Goal: Transaction & Acquisition: Purchase product/service

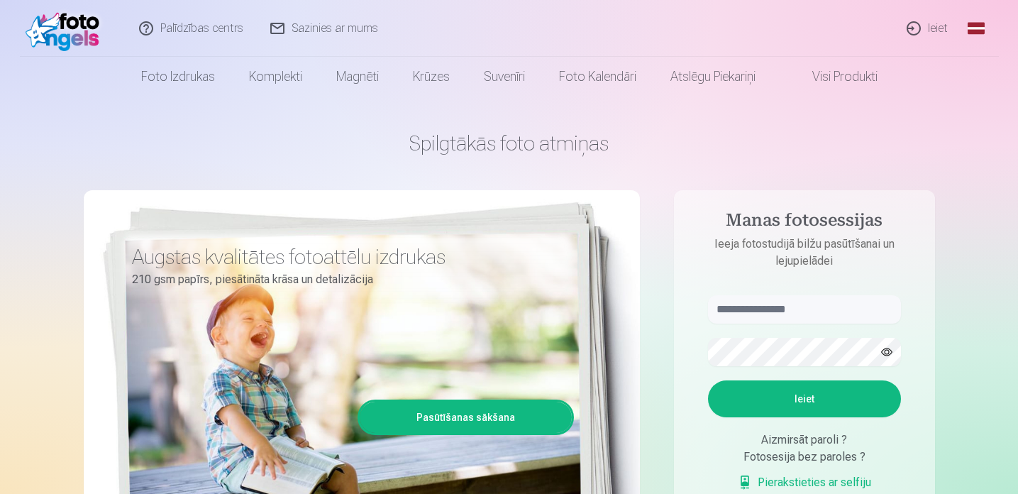
click at [941, 27] on link "Ieiet" at bounding box center [928, 28] width 68 height 57
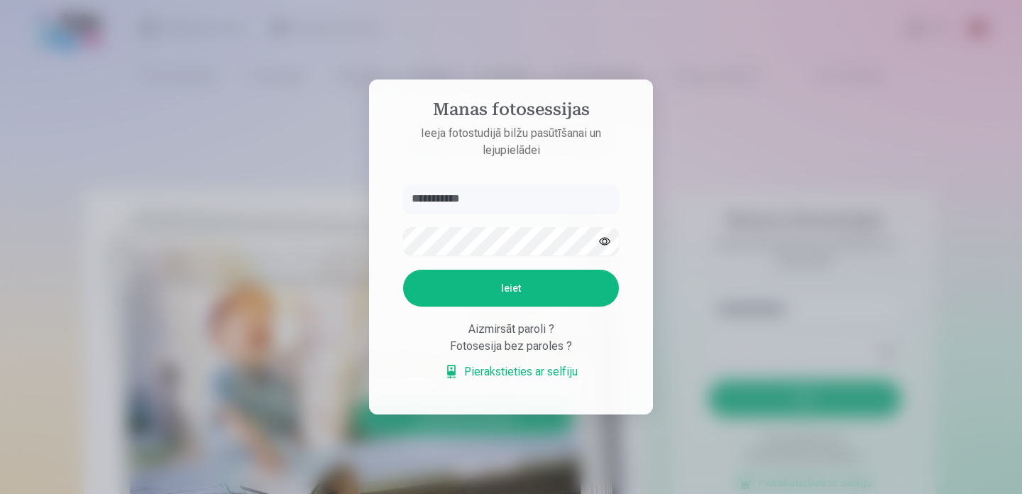
type input "**********"
click at [403, 270] on button "Ieiet" at bounding box center [511, 288] width 216 height 37
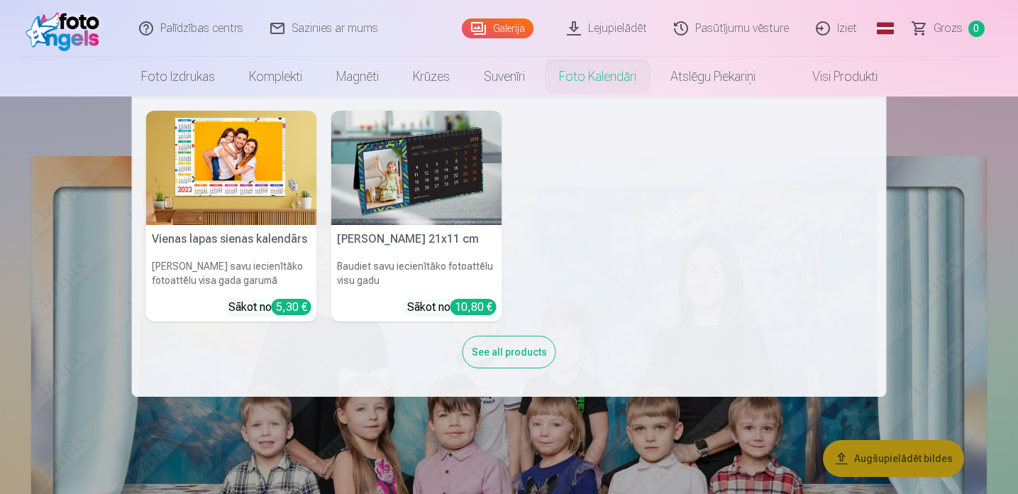
click at [90, 143] on nav "Vienas lapas sienas kalendārs Parādiet savu iecienītāko fotoattēlu visa gada ga…" at bounding box center [509, 246] width 1018 height 300
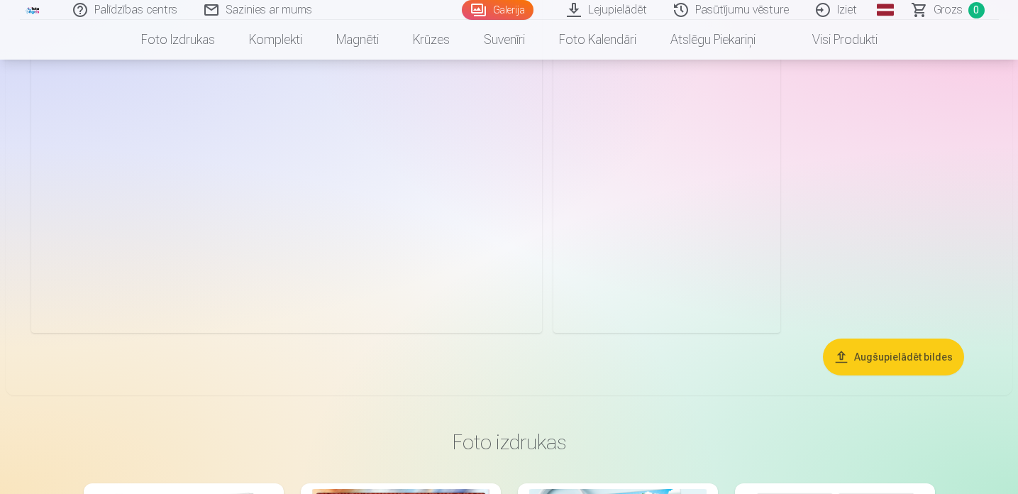
scroll to position [7633, 0]
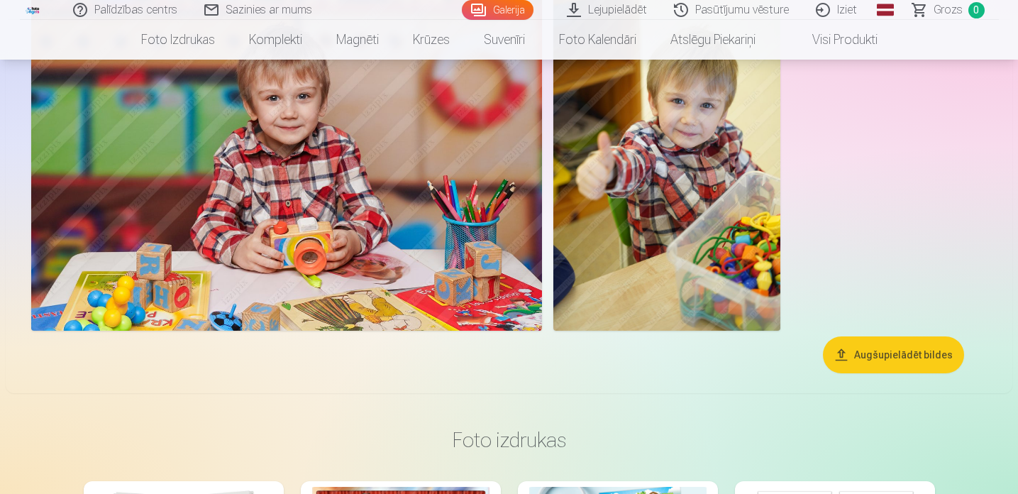
click at [891, 355] on button "Augšupielādēt bildes" at bounding box center [893, 354] width 141 height 37
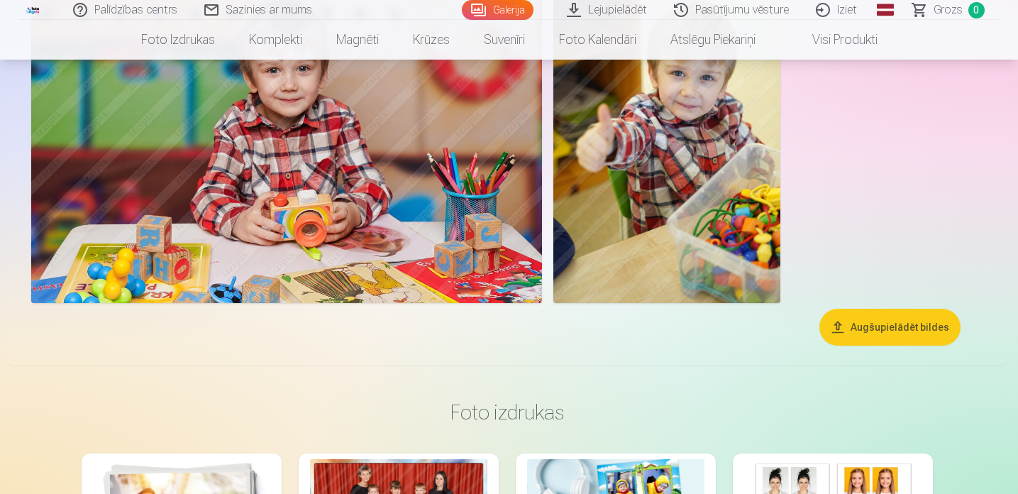
scroll to position [7660, 0]
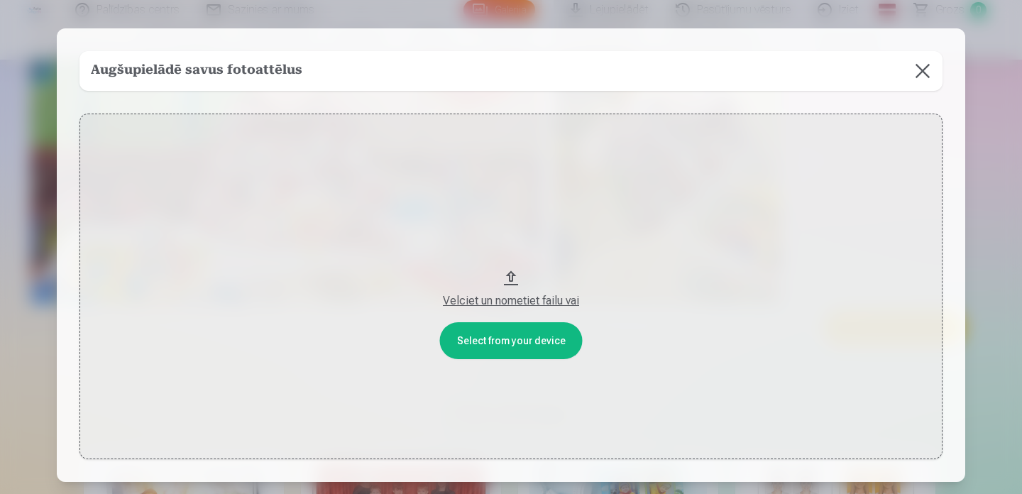
click at [923, 70] on button at bounding box center [923, 71] width 40 height 40
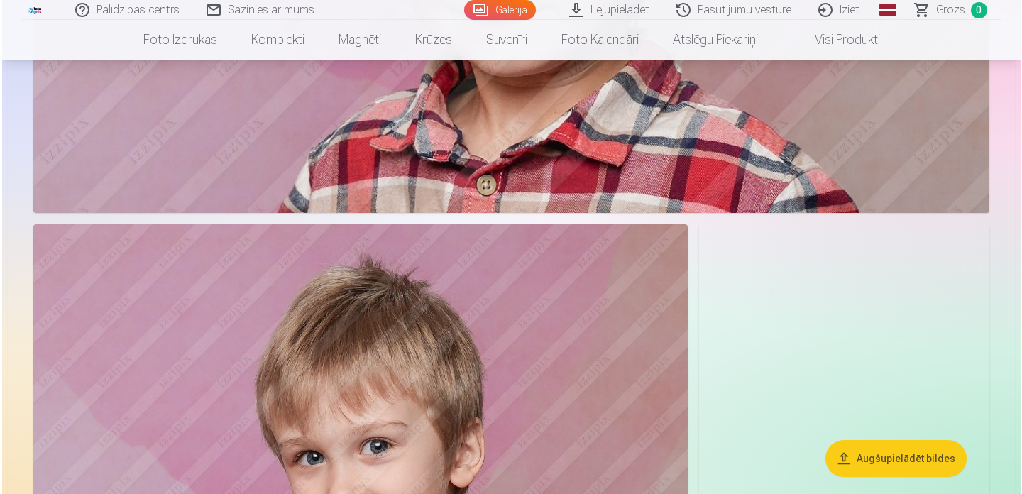
scroll to position [3406, 0]
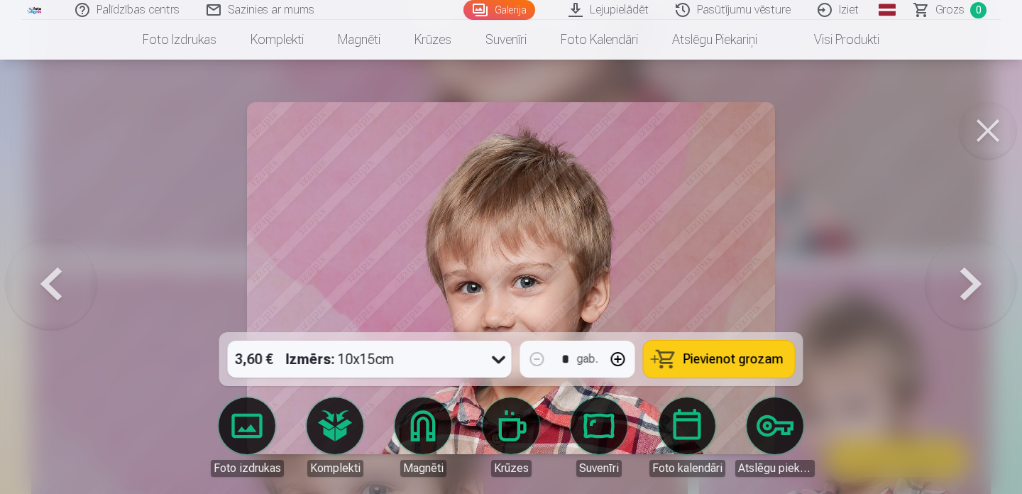
click at [992, 133] on button at bounding box center [987, 130] width 57 height 57
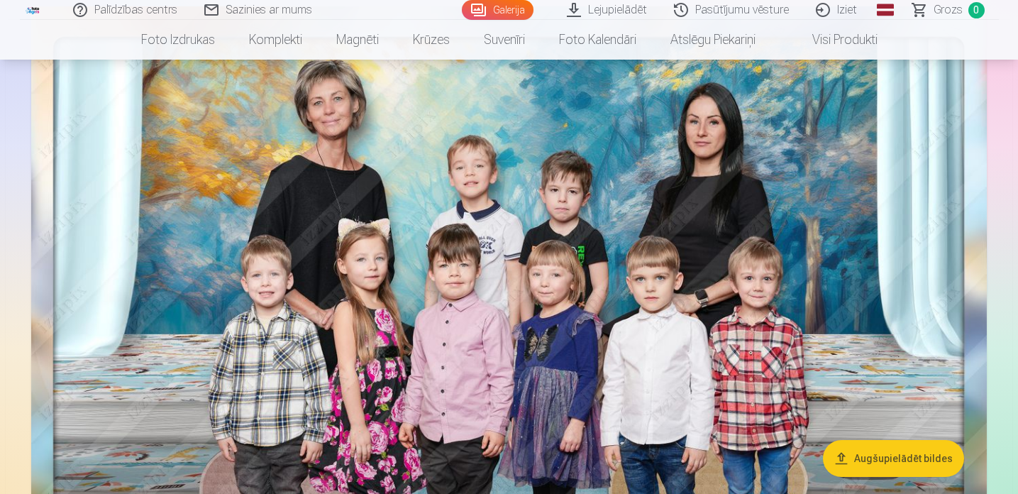
scroll to position [173, 0]
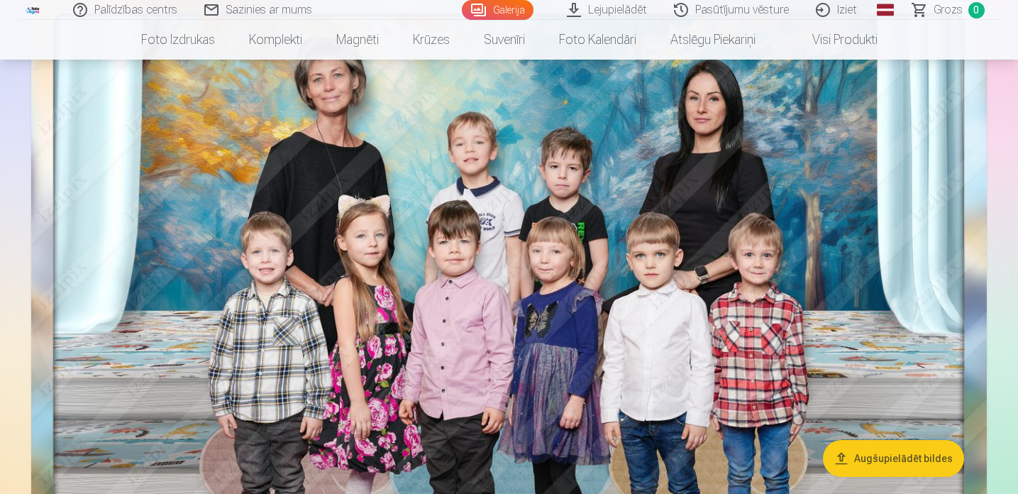
click at [714, 276] on img at bounding box center [509, 312] width 956 height 658
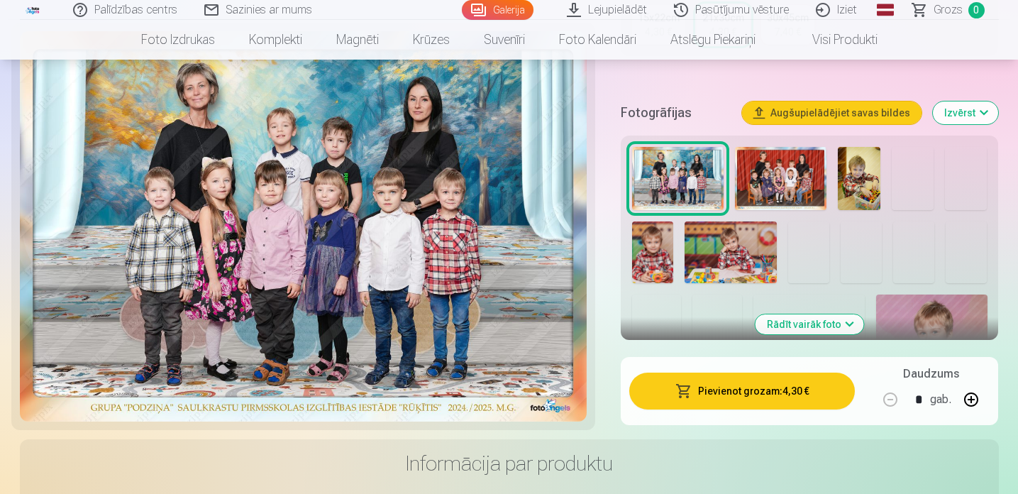
scroll to position [431, 0]
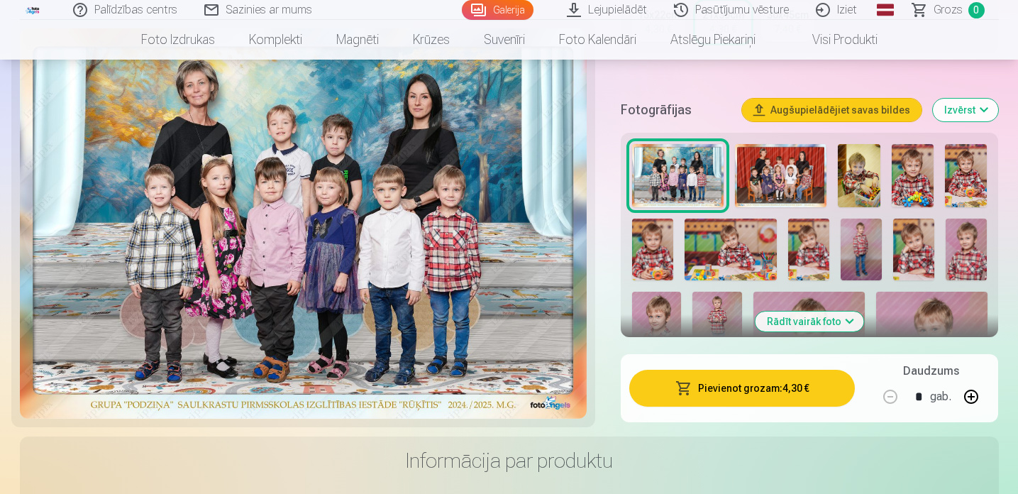
click at [745, 390] on button "Pievienot grozam : 4,30 €" at bounding box center [742, 388] width 226 height 37
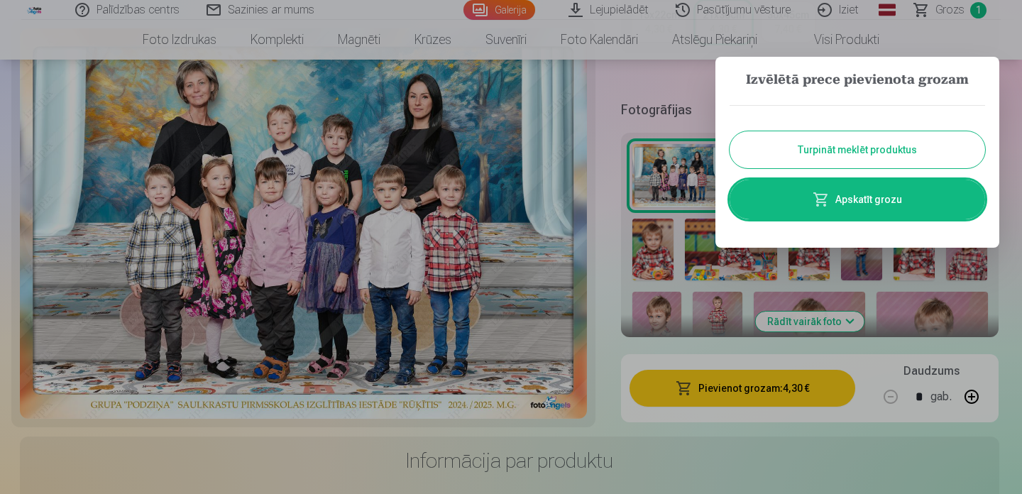
click at [804, 145] on button "Turpināt meklēt produktus" at bounding box center [856, 149] width 255 height 37
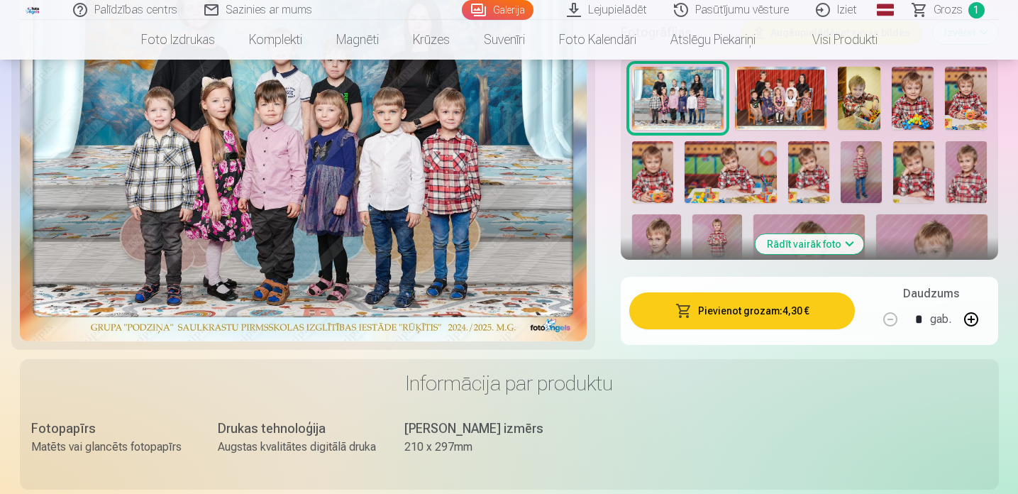
scroll to position [510, 0]
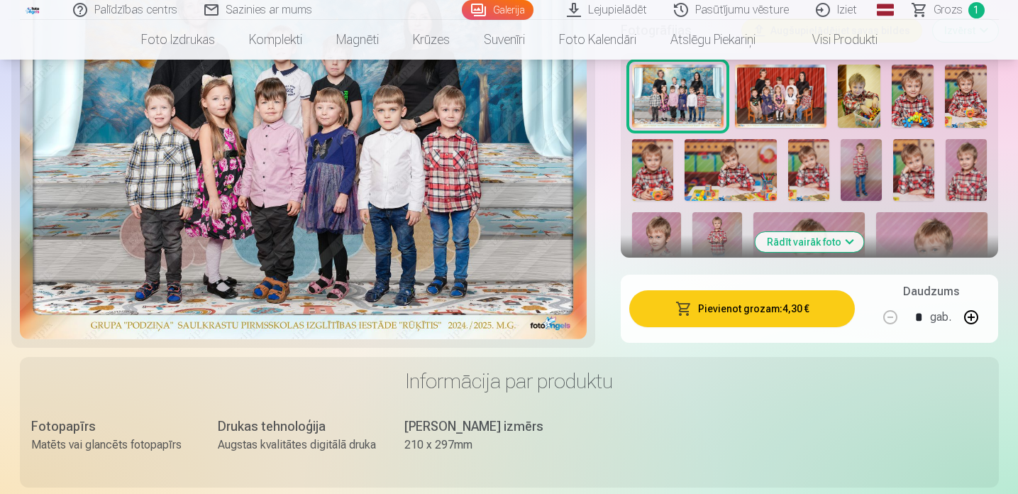
click at [819, 241] on button "Rādīt vairāk foto" at bounding box center [810, 242] width 109 height 20
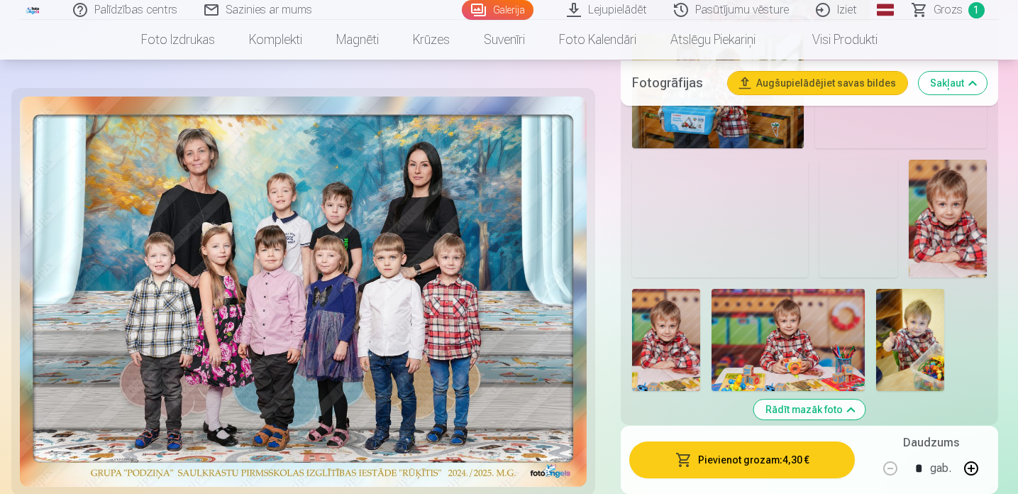
scroll to position [1792, 0]
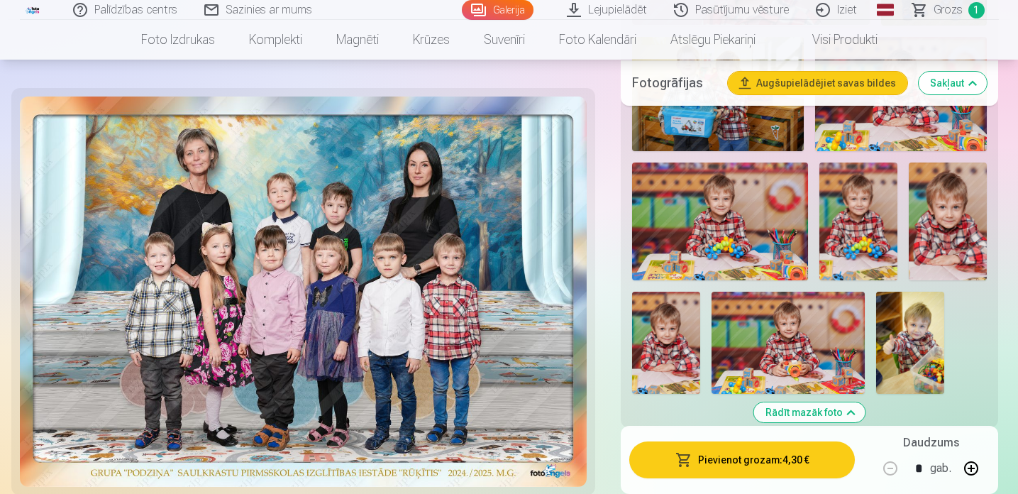
click at [839, 245] on img at bounding box center [858, 220] width 78 height 117
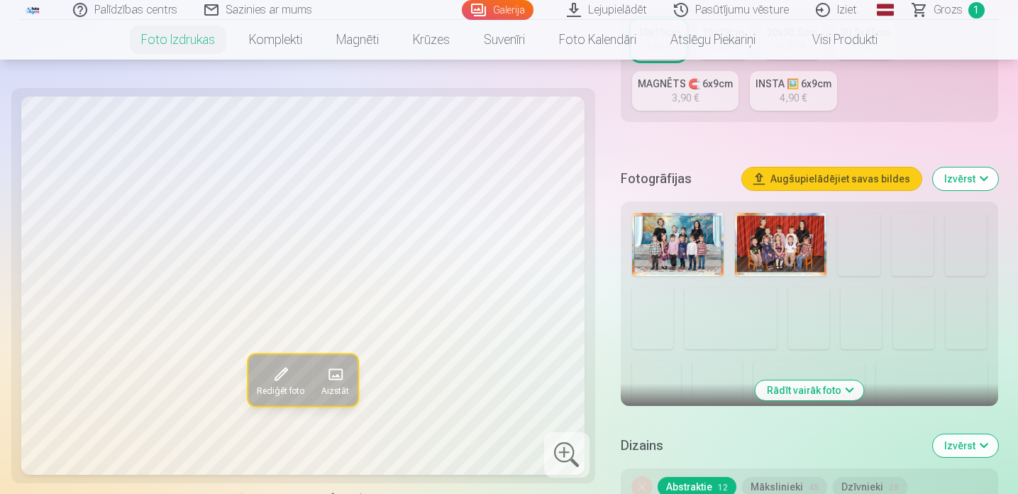
scroll to position [372, 0]
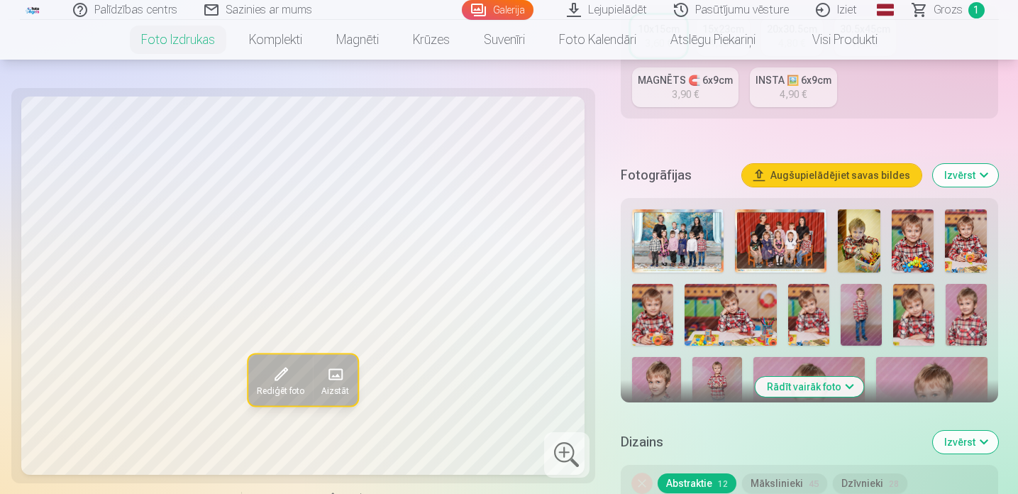
click at [796, 385] on button "Rādīt vairāk foto" at bounding box center [810, 387] width 109 height 20
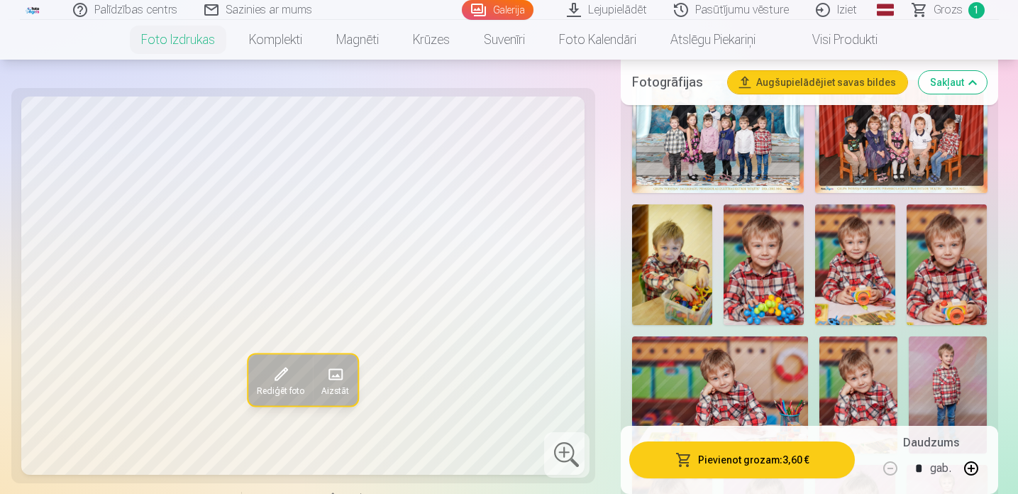
scroll to position [509, 0]
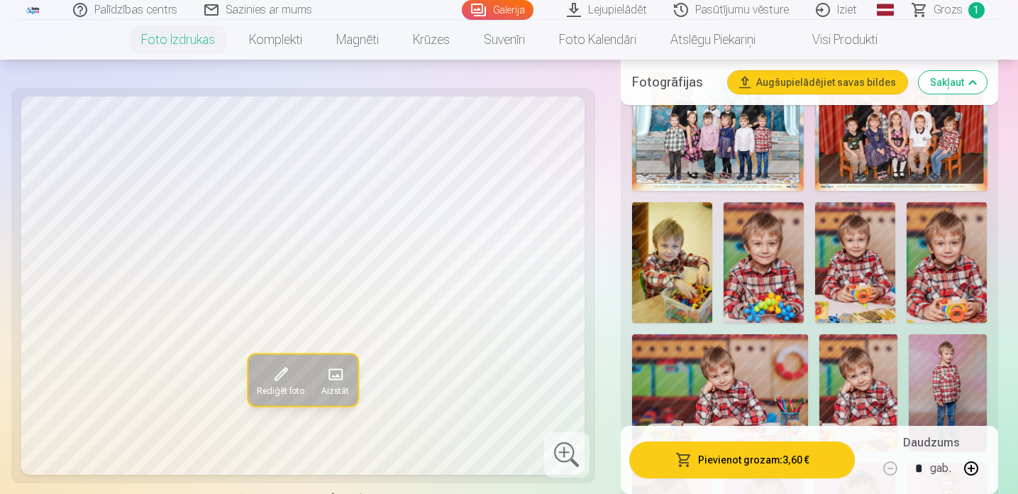
click at [750, 283] on img at bounding box center [764, 262] width 80 height 121
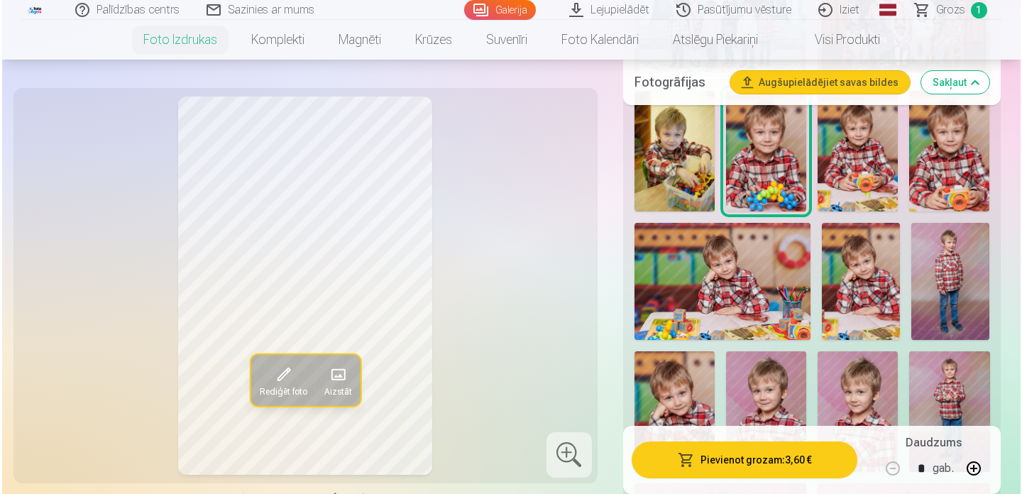
scroll to position [620, 0]
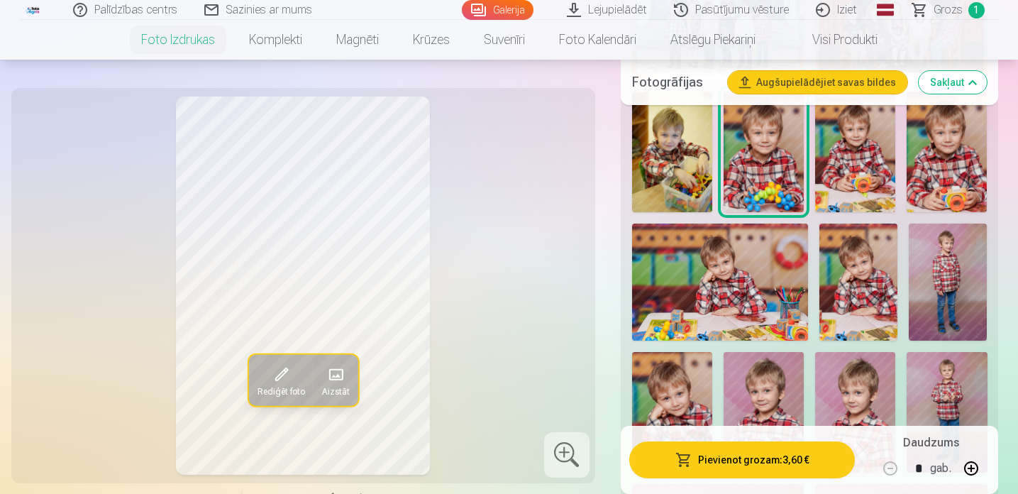
click at [782, 468] on button "Pievienot grozam : 3,60 €" at bounding box center [742, 459] width 226 height 37
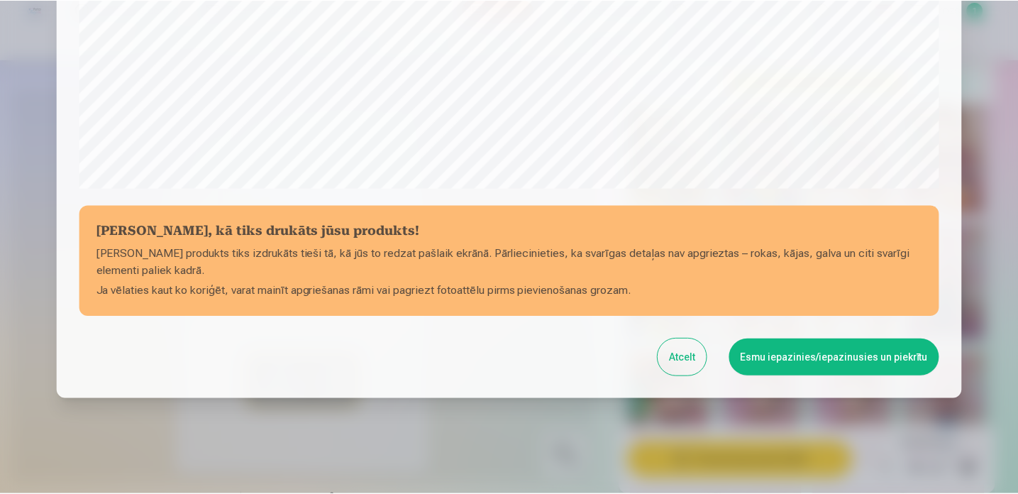
scroll to position [513, 0]
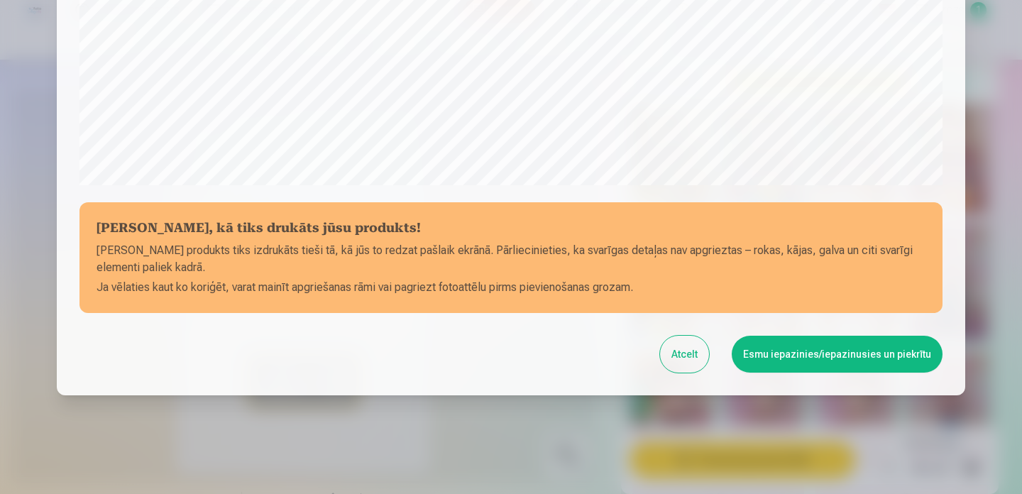
click at [780, 358] on button "Esmu iepazinies/iepazinusies un piekrītu" at bounding box center [837, 354] width 211 height 37
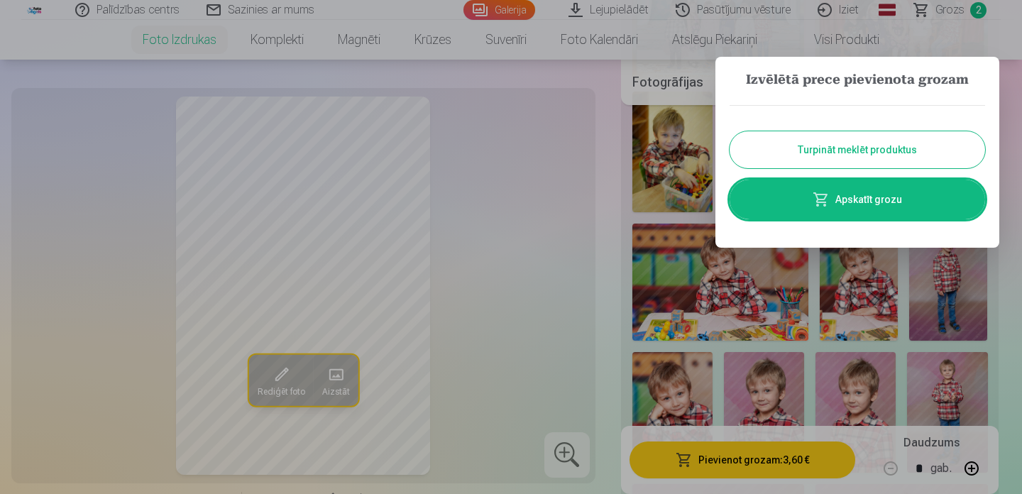
click at [786, 159] on button "Turpināt meklēt produktus" at bounding box center [856, 149] width 255 height 37
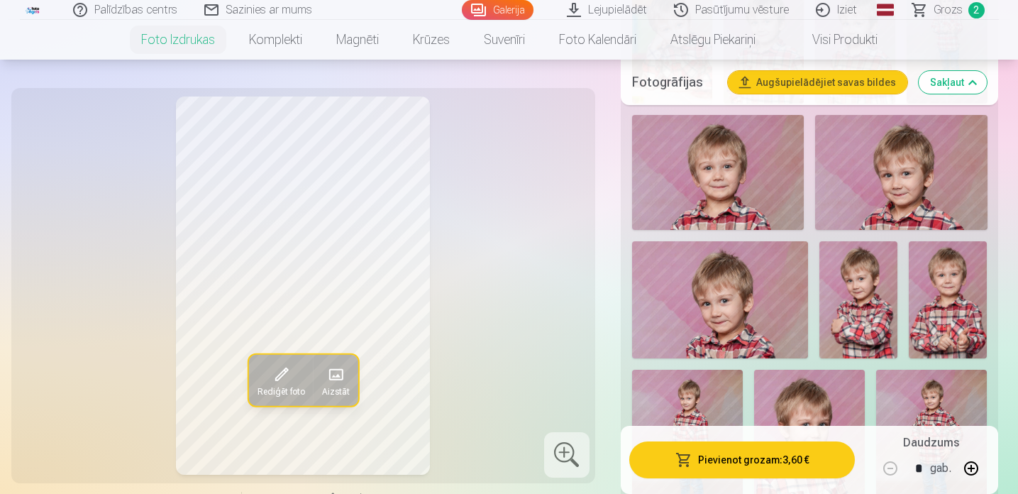
scroll to position [985, 0]
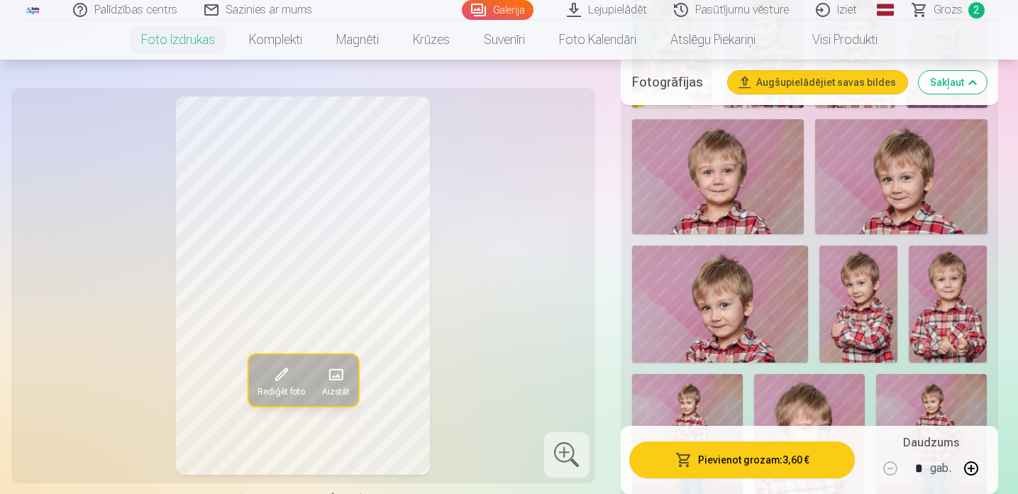
click at [858, 309] on img at bounding box center [858, 303] width 78 height 117
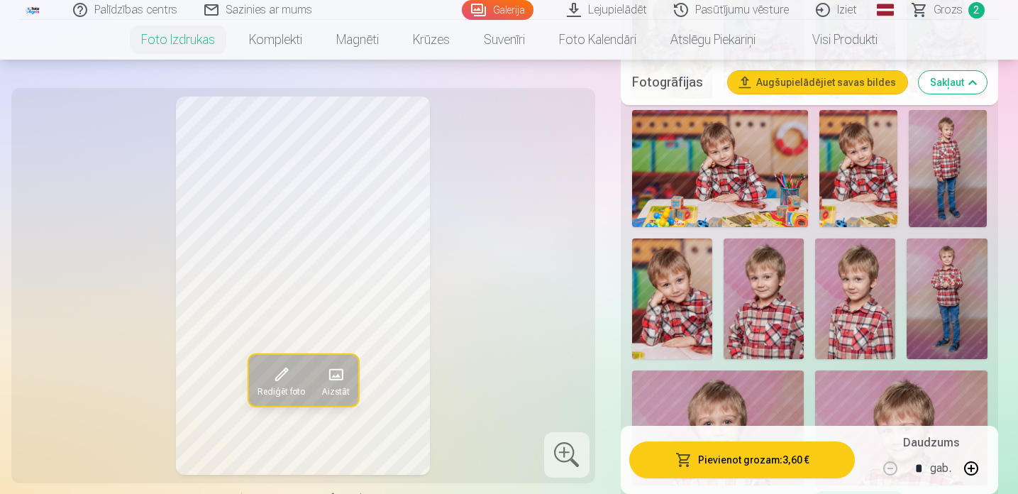
scroll to position [731, 0]
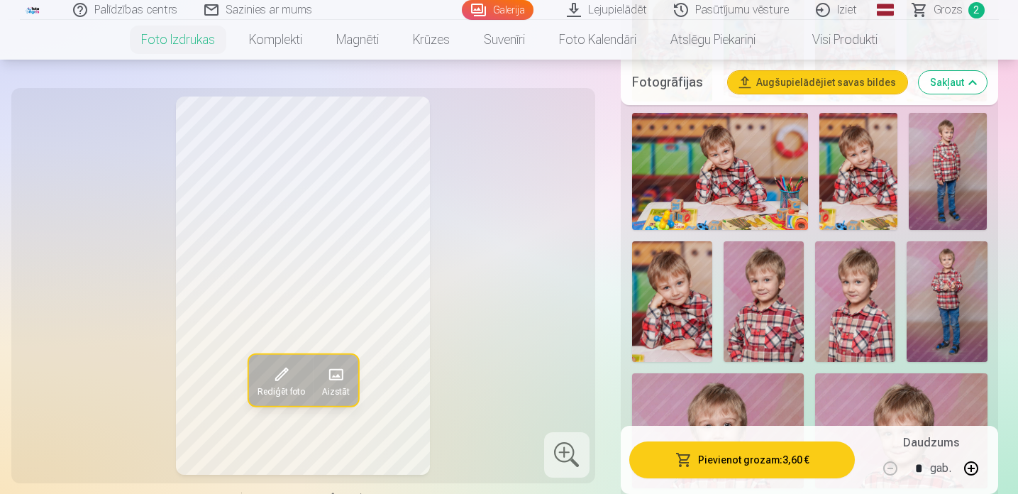
click at [778, 311] on img at bounding box center [764, 301] width 80 height 121
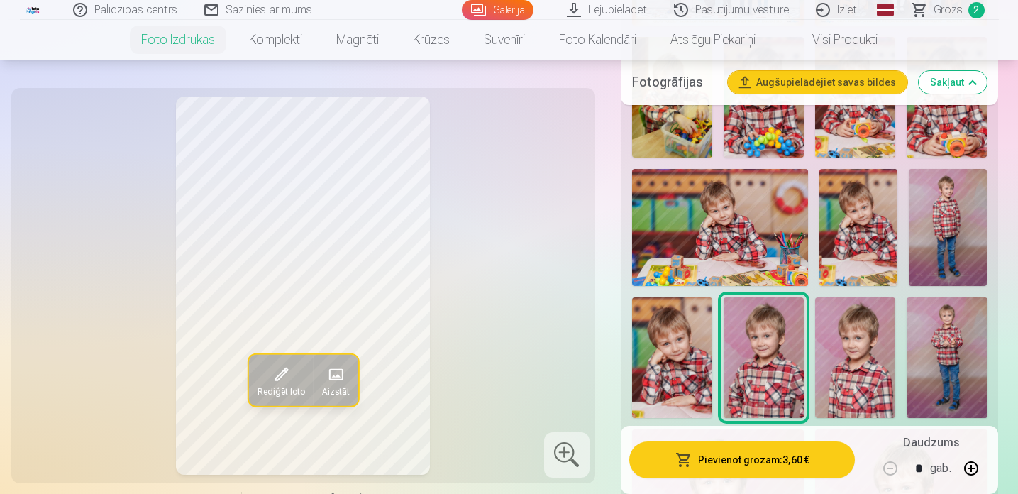
scroll to position [653, 0]
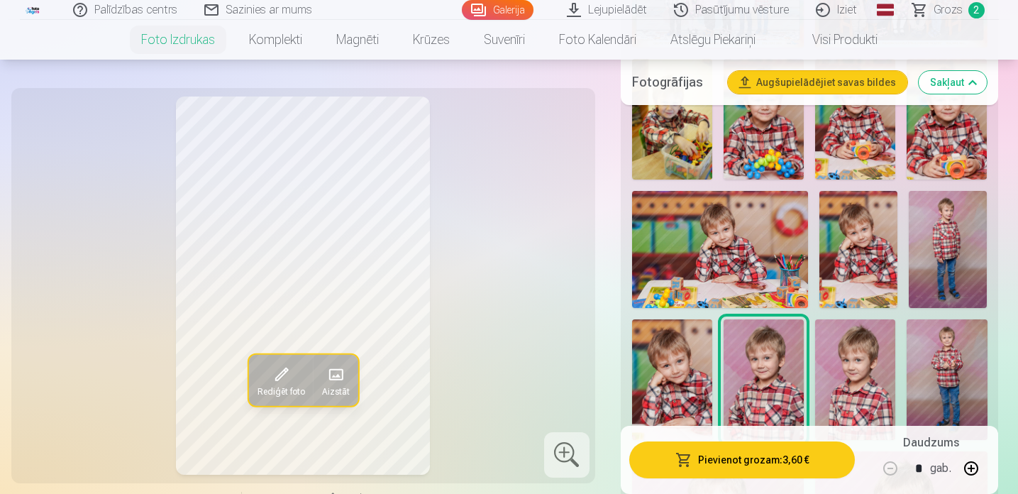
click at [945, 375] on img at bounding box center [947, 379] width 80 height 121
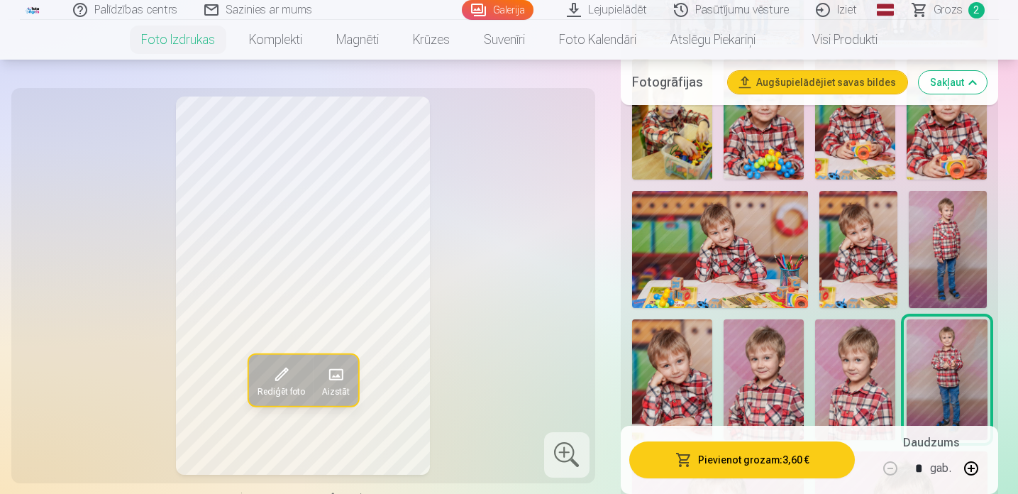
click at [744, 368] on img at bounding box center [764, 379] width 80 height 121
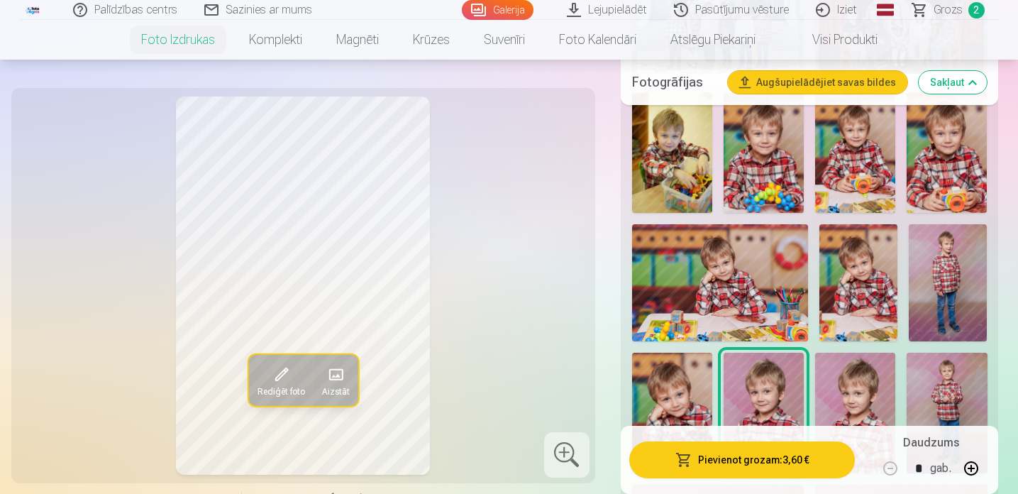
scroll to position [621, 0]
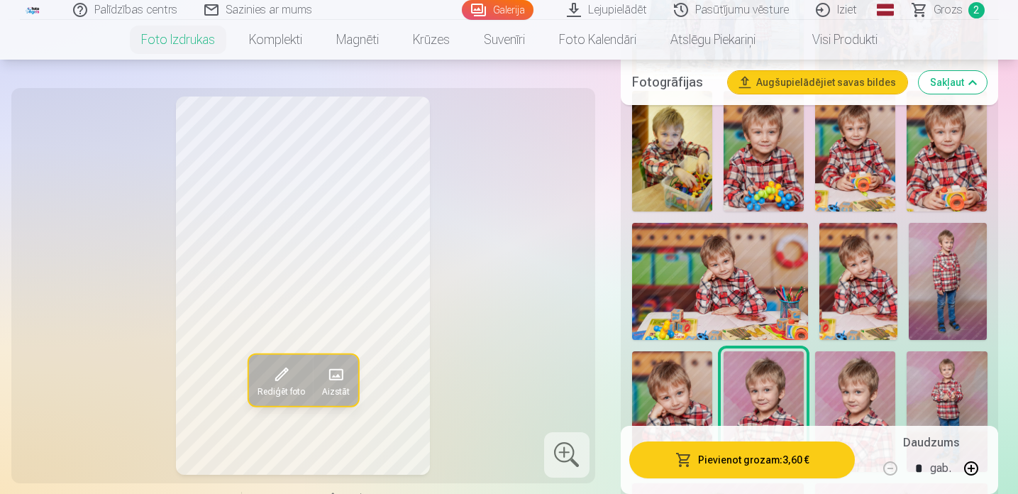
click at [948, 13] on span "Grozs" at bounding box center [948, 9] width 29 height 17
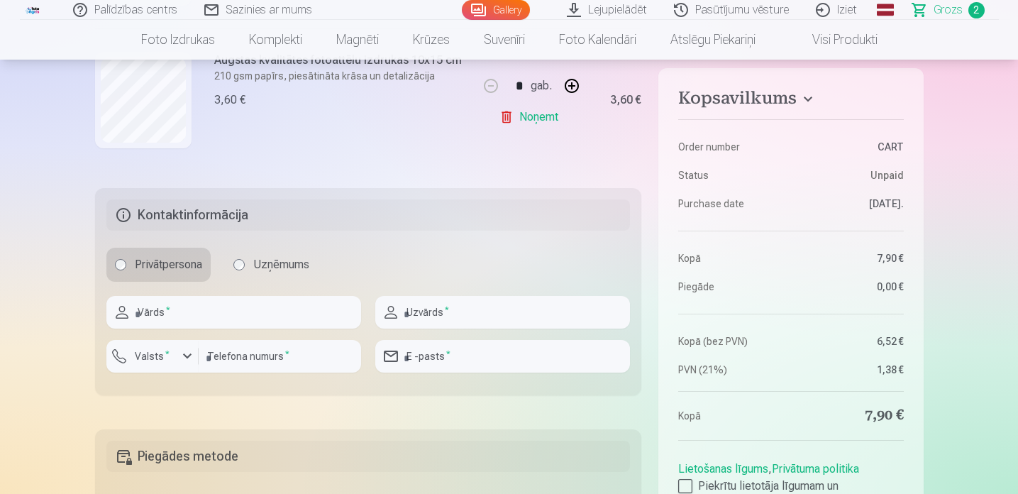
scroll to position [497, 0]
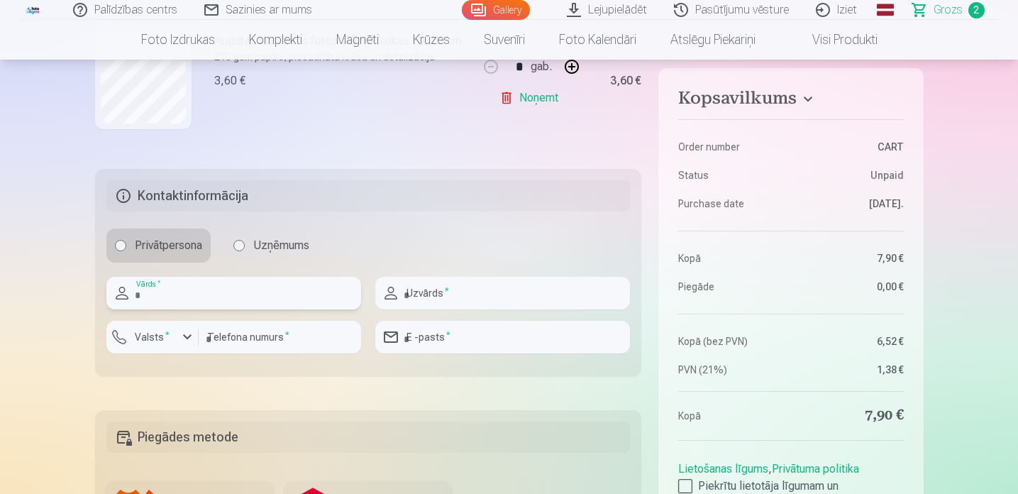
click at [278, 299] on input "text" at bounding box center [233, 293] width 255 height 33
type input "*****"
type input "******"
type input "********"
type input "**********"
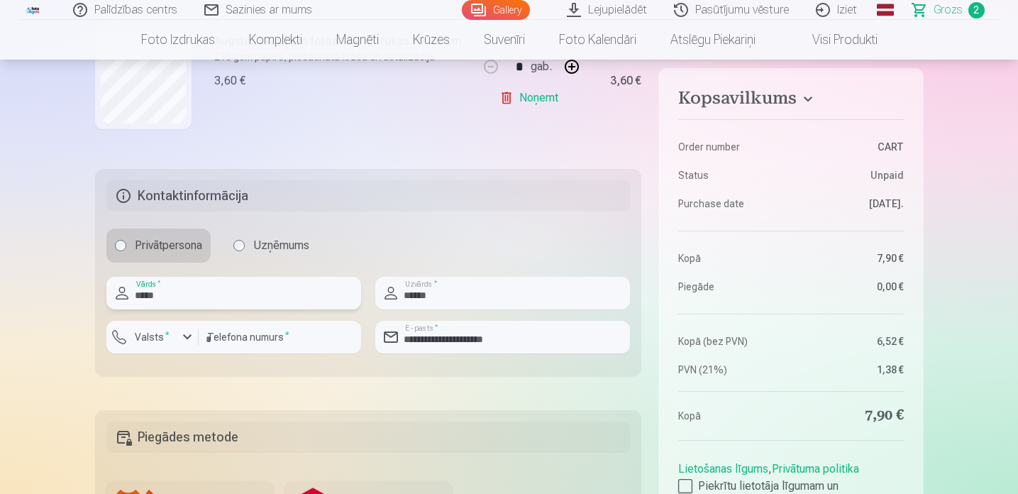
click at [145, 294] on input "*****" at bounding box center [233, 293] width 255 height 33
type input "*****"
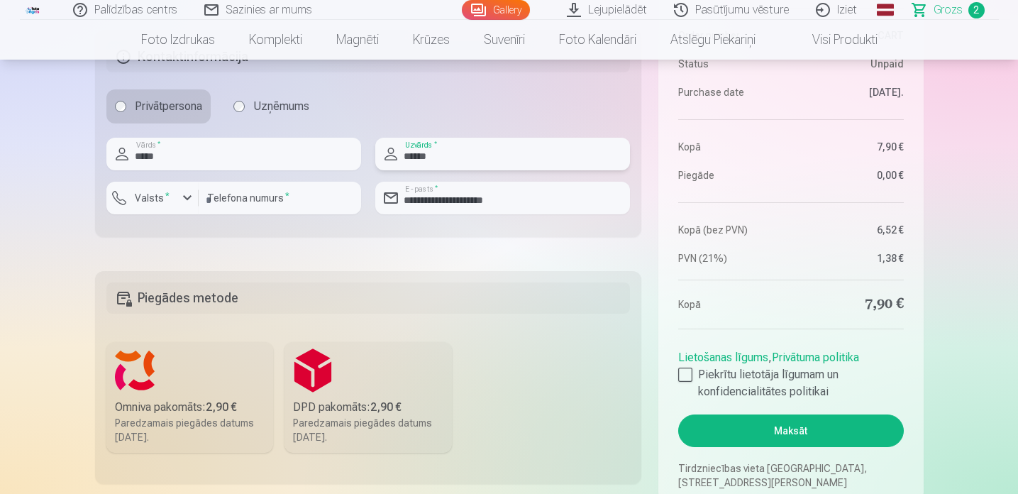
scroll to position [714, 0]
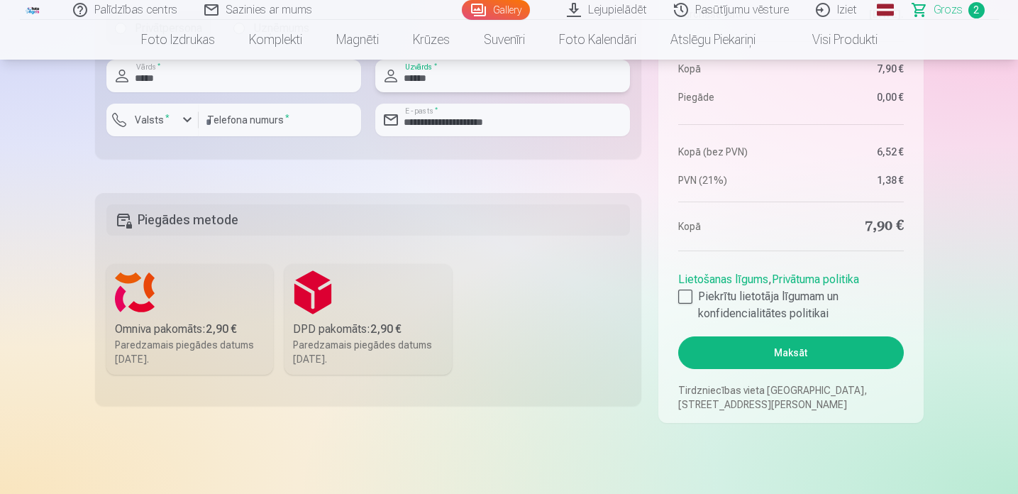
type input "******"
click at [219, 283] on label "Omniva pakomāts : 2,90 € Paredzamais piegādes datums 6.09.2025." at bounding box center [189, 319] width 167 height 111
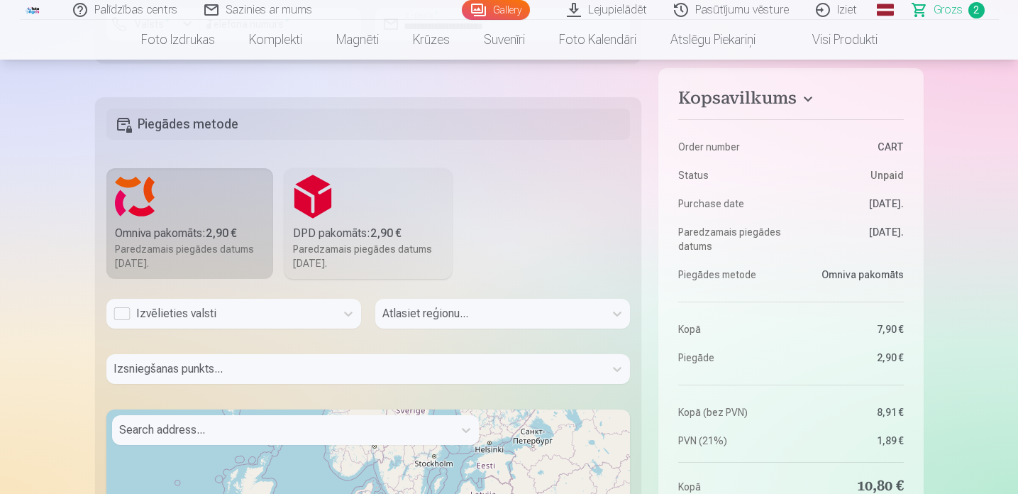
scroll to position [839, 0]
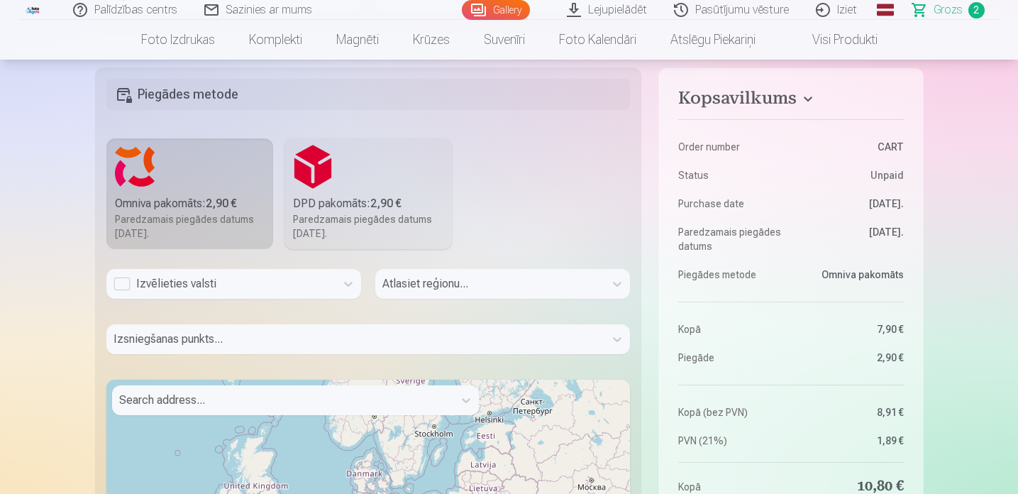
click at [238, 282] on div "Izvēlieties valsti" at bounding box center [221, 283] width 215 height 17
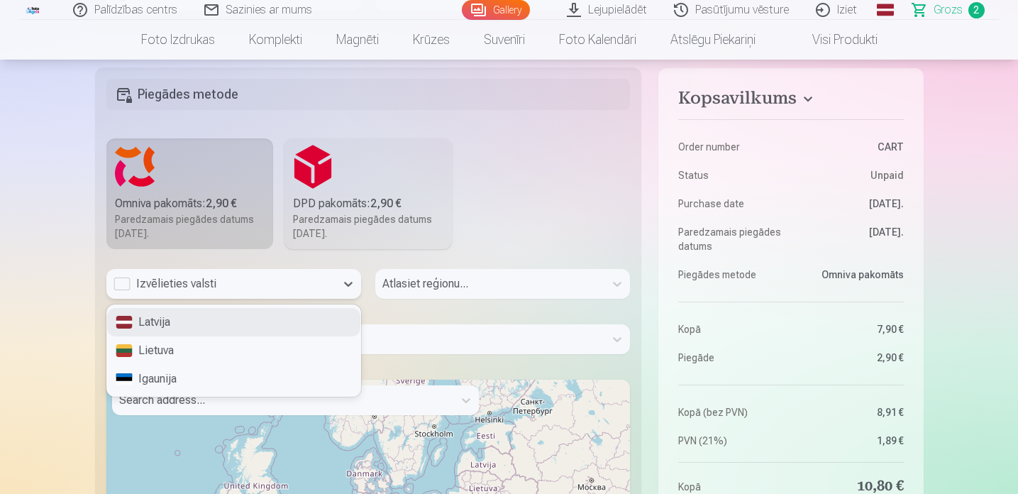
click at [225, 320] on div "Latvija" at bounding box center [233, 322] width 253 height 28
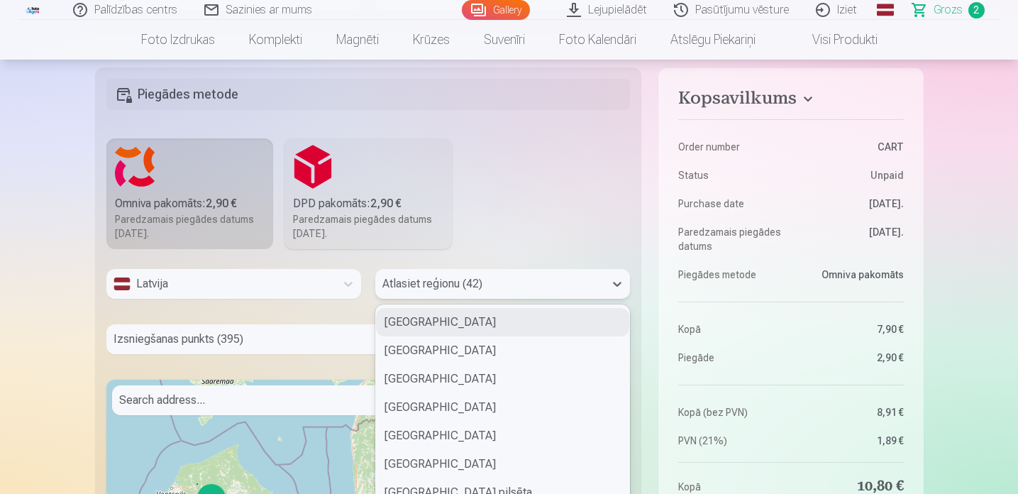
scroll to position [870, 0]
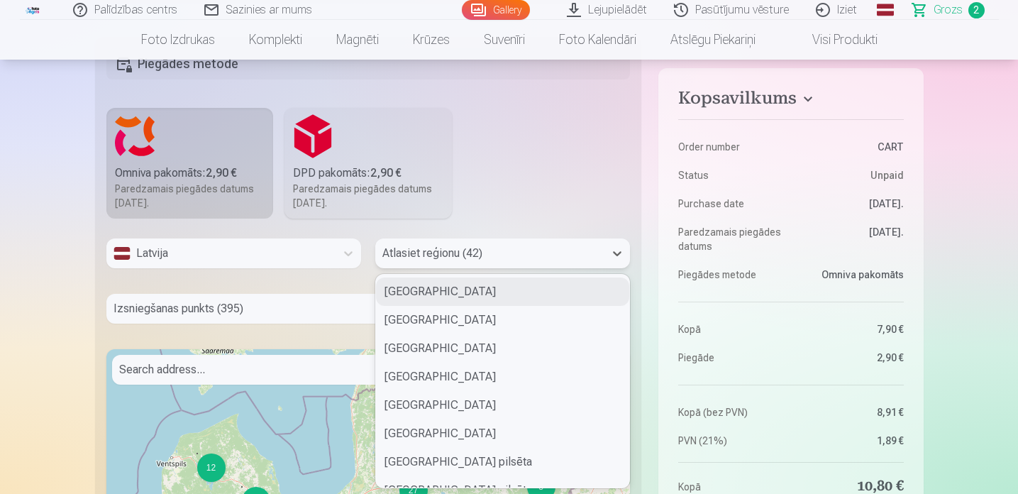
click at [406, 268] on div "Alūksnes novads, 1 of 42. 42 results available. Use Up and Down to choose optio…" at bounding box center [502, 253] width 255 height 30
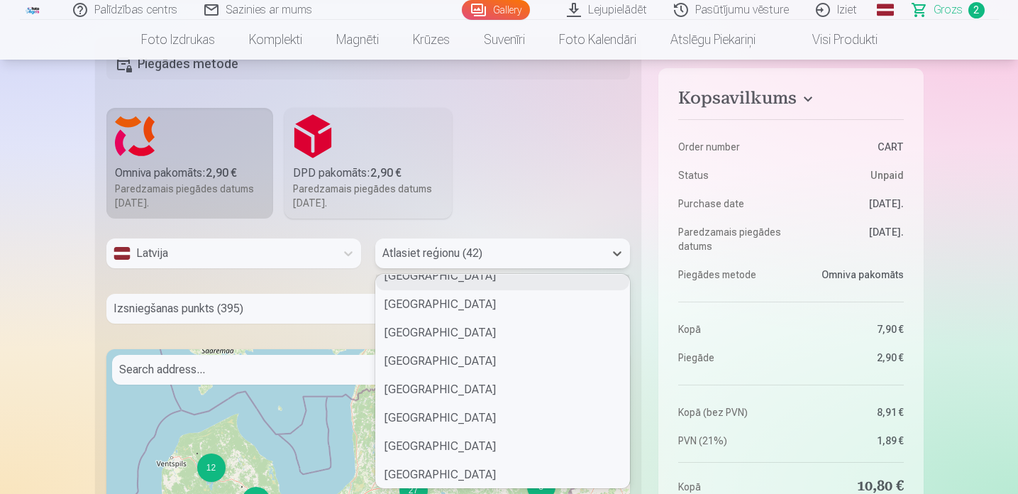
scroll to position [985, 0]
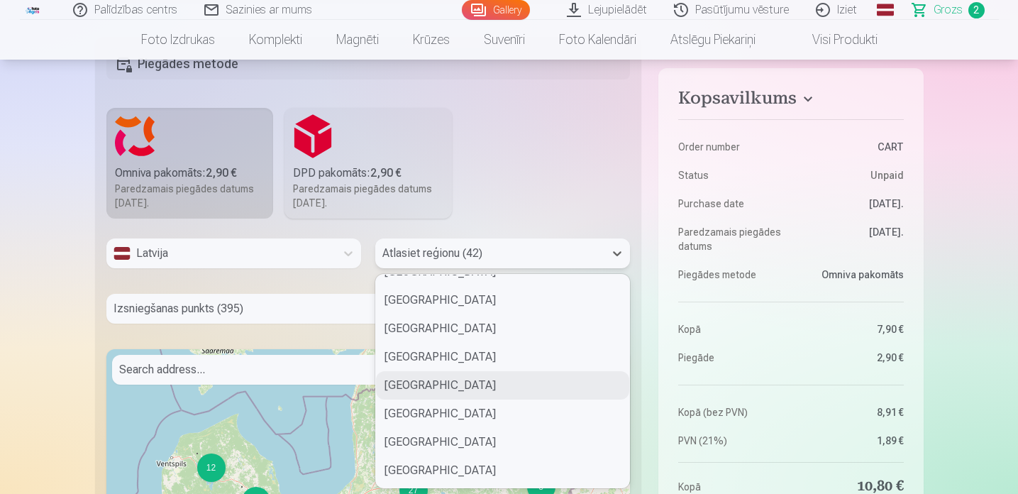
click at [425, 383] on div "Saulkrastu novads" at bounding box center [502, 385] width 253 height 28
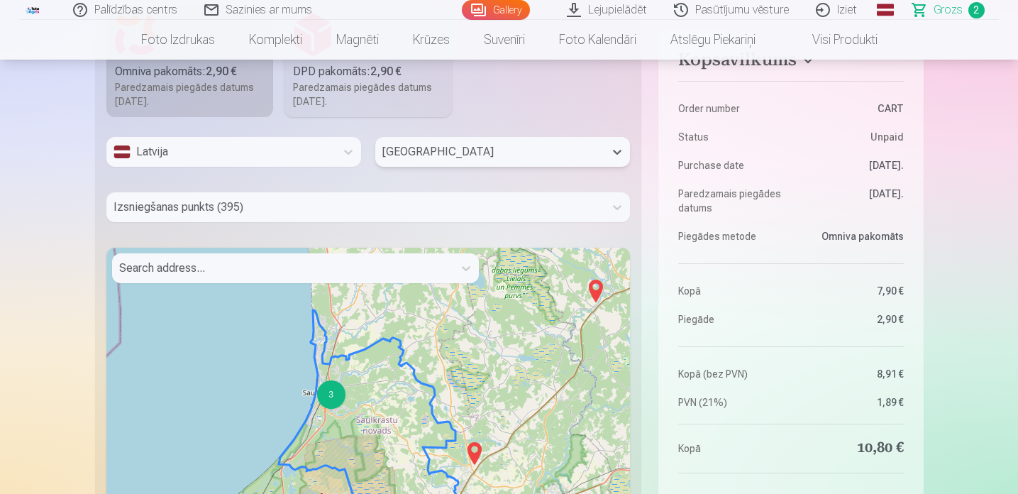
scroll to position [974, 0]
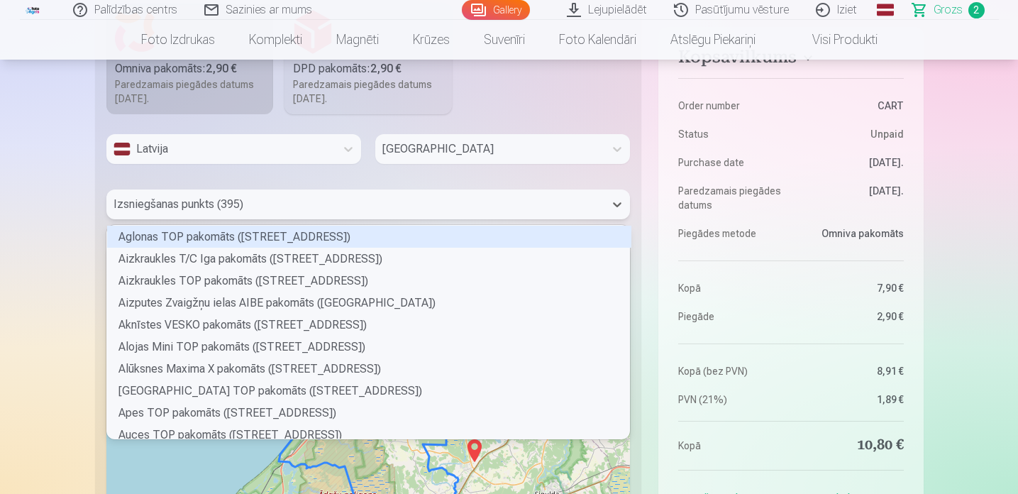
click at [248, 206] on div at bounding box center [356, 204] width 485 height 20
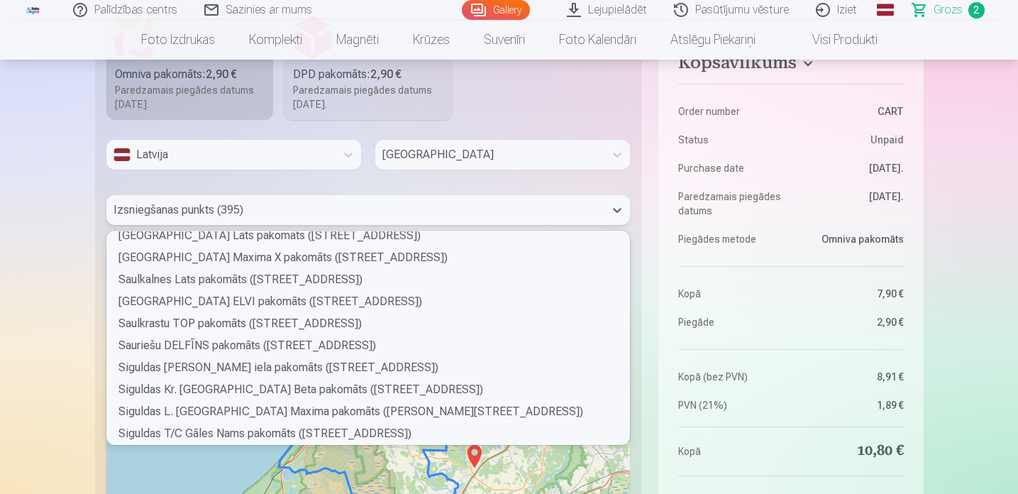
scroll to position [7063, 0]
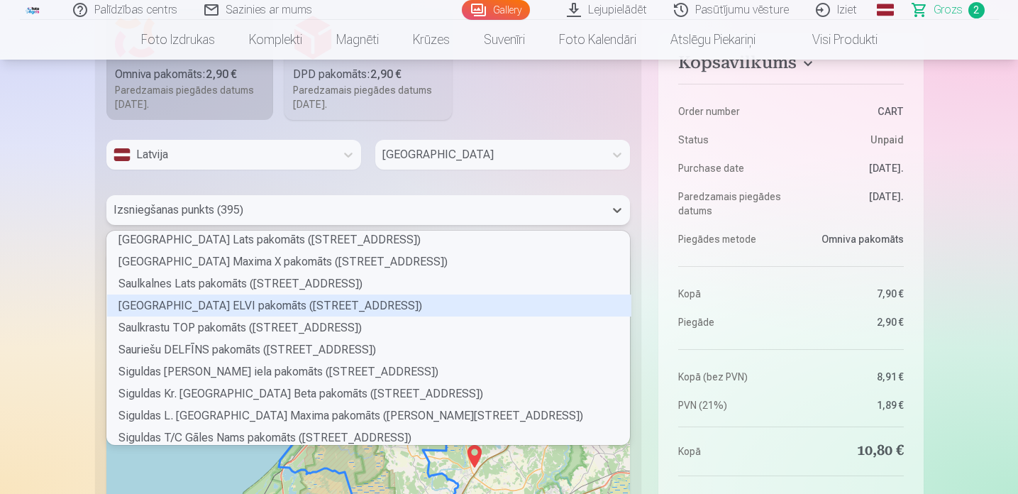
click at [236, 305] on div "Saulkrastu Ainažu ielas ELVI pakomāts (Ainažu iela 28A)" at bounding box center [369, 305] width 524 height 22
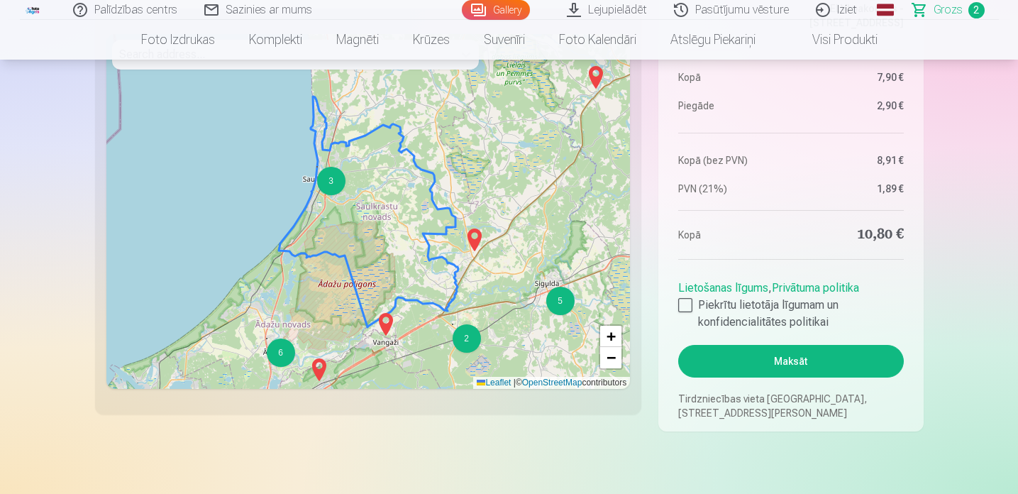
scroll to position [1201, 0]
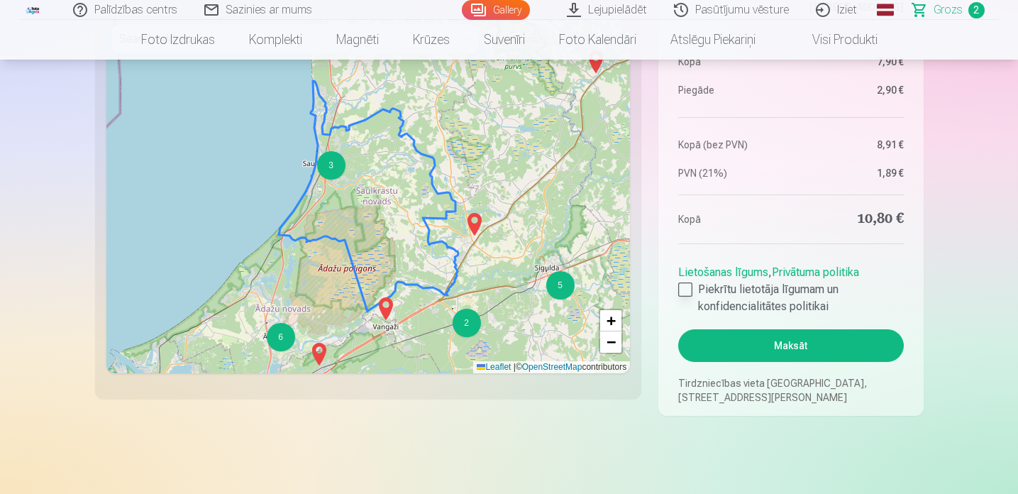
click at [685, 290] on div at bounding box center [685, 289] width 14 height 14
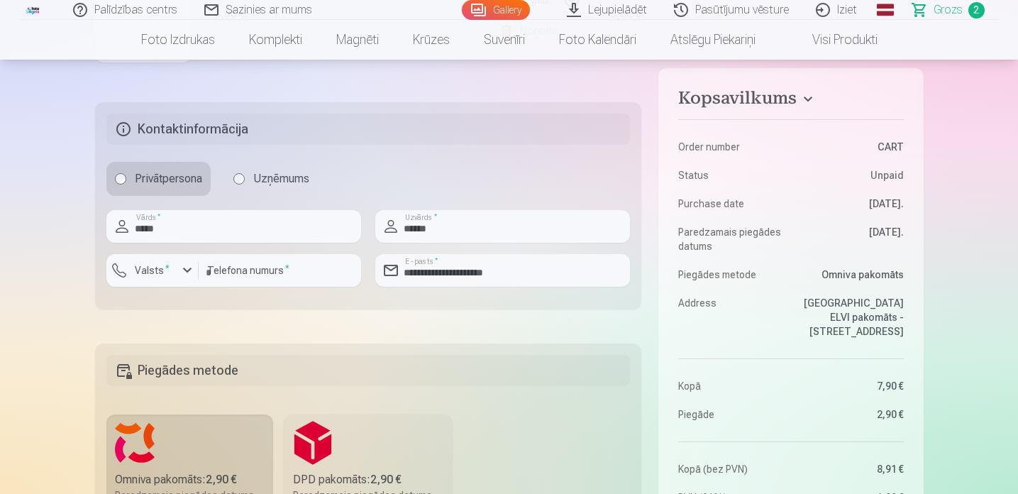
scroll to position [553, 0]
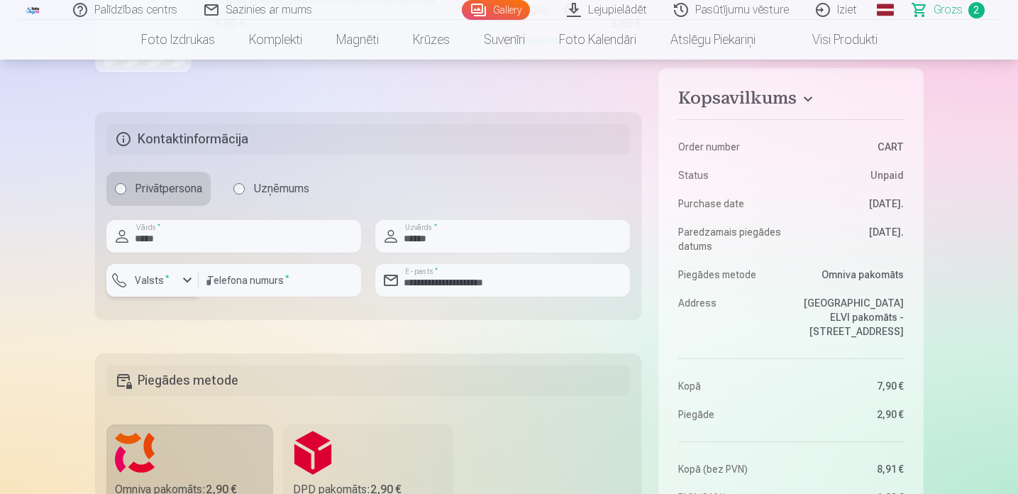
click at [182, 286] on div "button" at bounding box center [187, 280] width 17 height 17
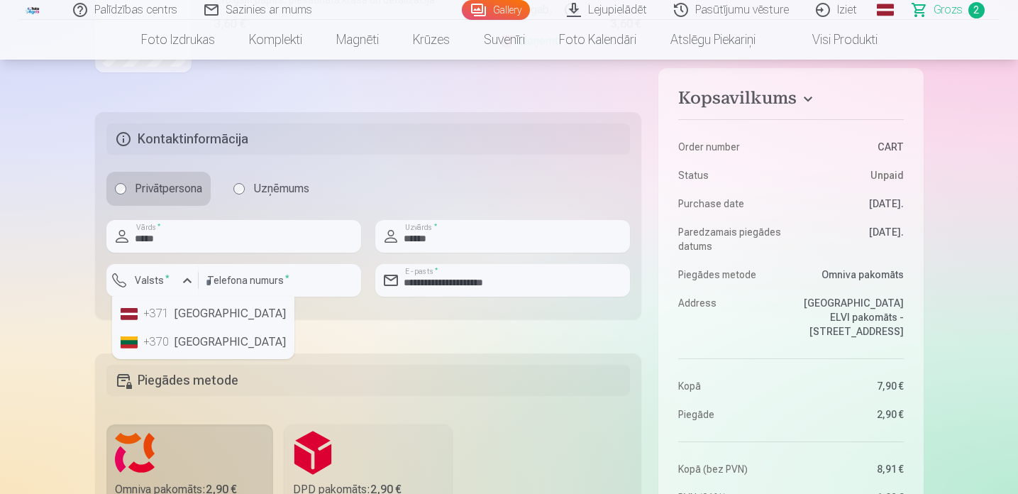
click at [185, 310] on li "+371 Latvia" at bounding box center [203, 313] width 177 height 28
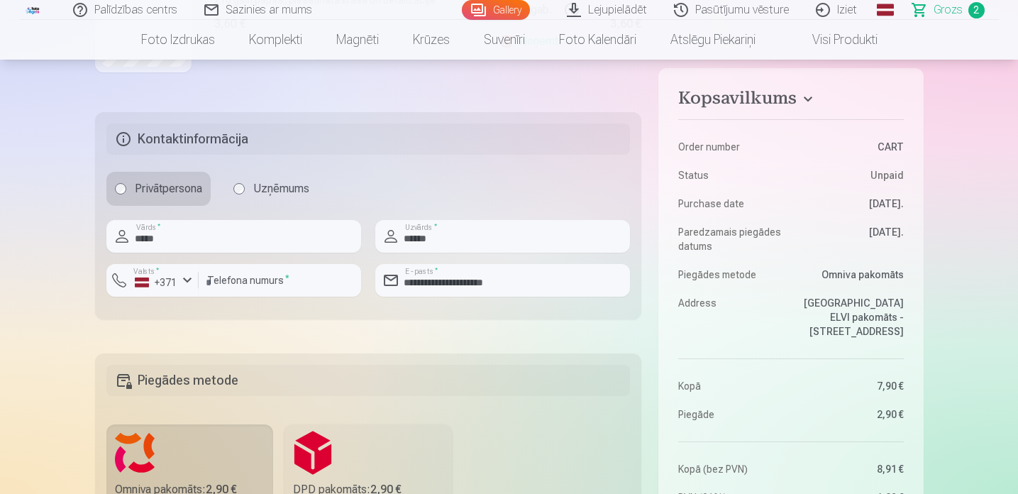
click at [591, 336] on div "Kopsavilkums Order number CART Status Unpaid Purchase date 20.08.2025. Paredzam…" at bounding box center [509, 350] width 829 height 1426
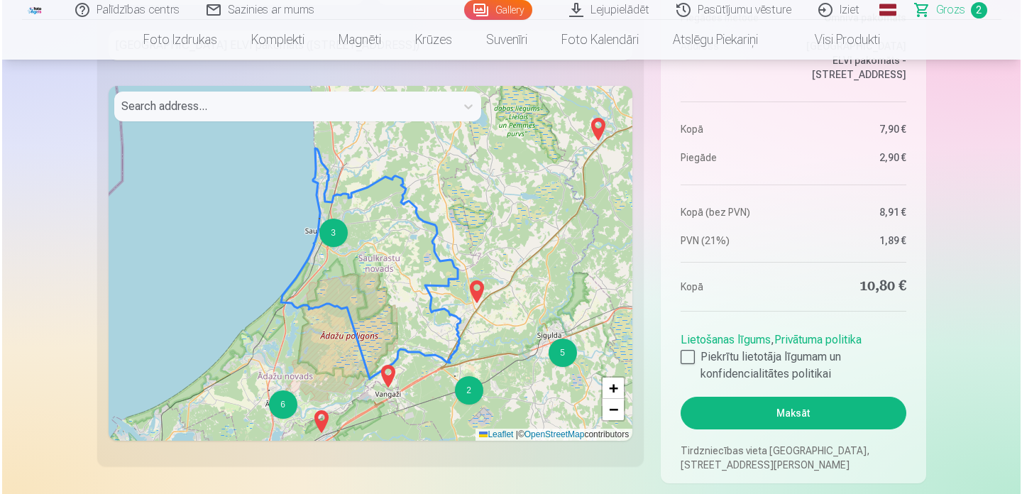
scroll to position [1142, 0]
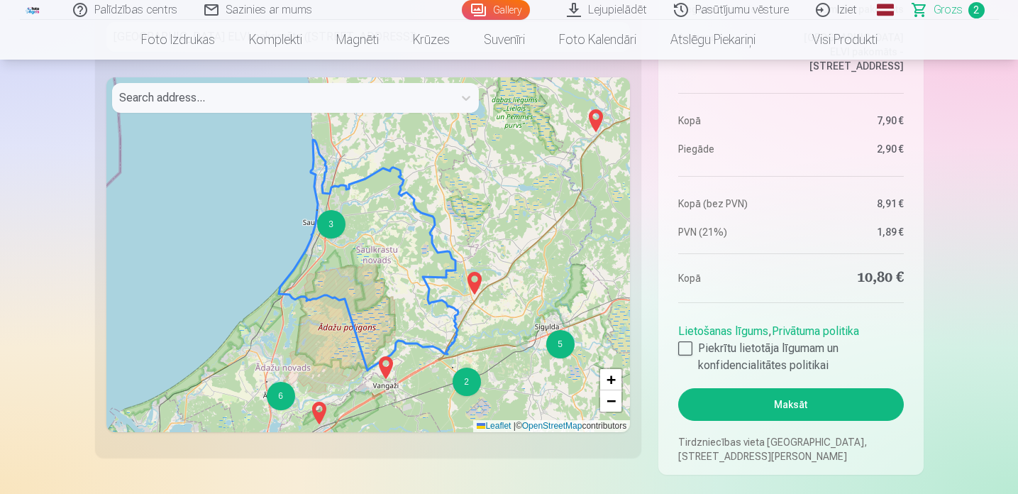
click at [771, 404] on button "Maksāt" at bounding box center [790, 404] width 225 height 33
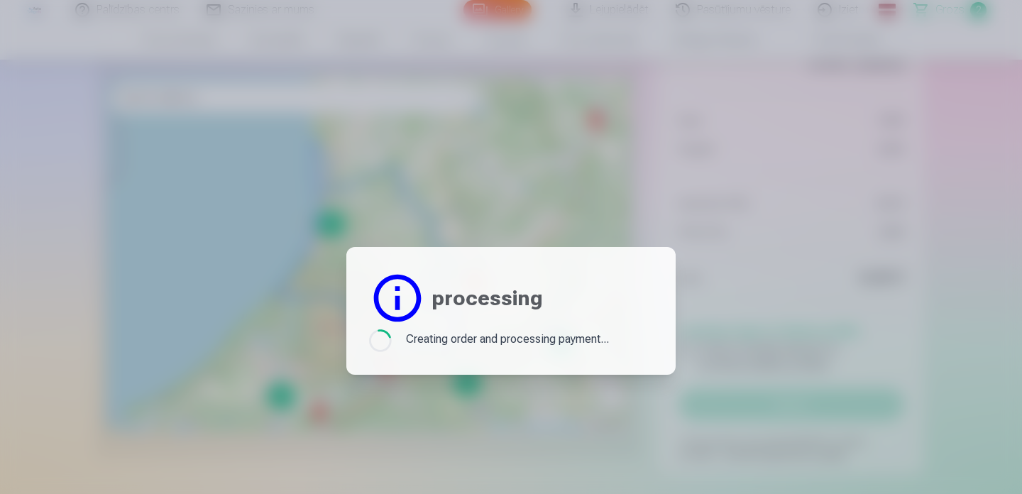
click at [209, 83] on div at bounding box center [511, 247] width 1022 height 494
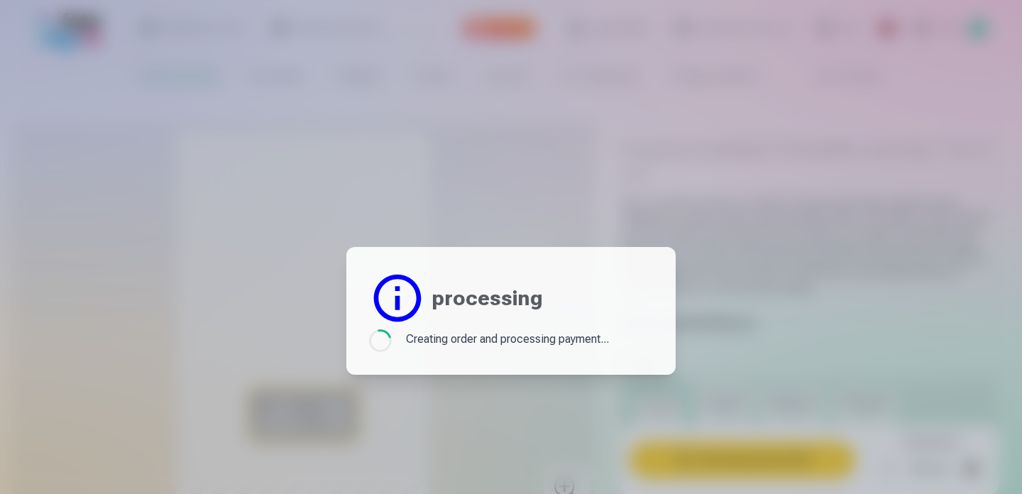
click at [523, 394] on div at bounding box center [511, 247] width 1022 height 494
click at [508, 316] on header "processing" at bounding box center [511, 298] width 284 height 57
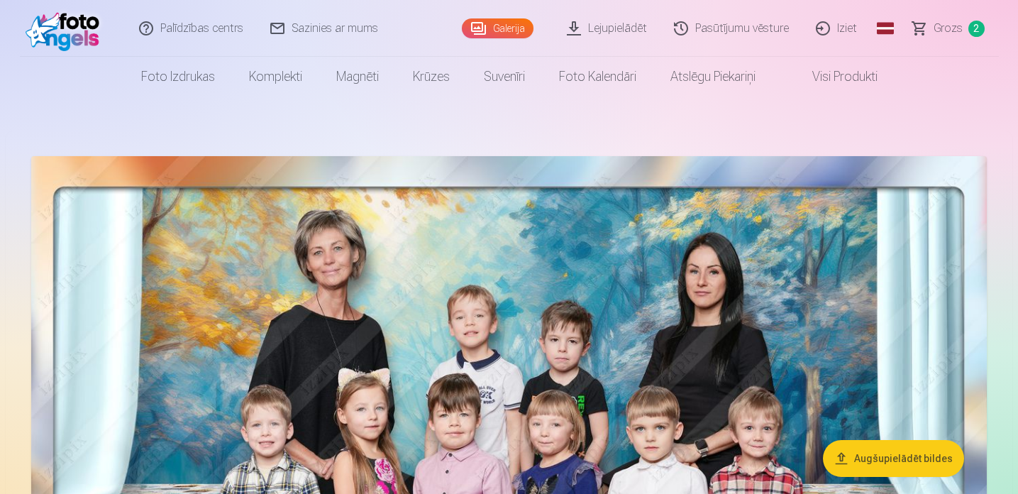
click at [847, 28] on link "Iziet" at bounding box center [837, 28] width 68 height 57
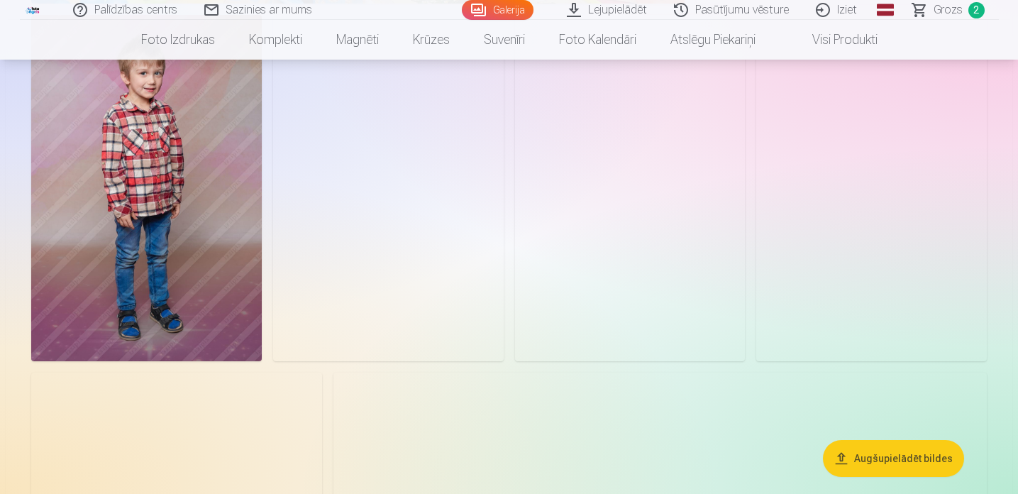
scroll to position [2196, 0]
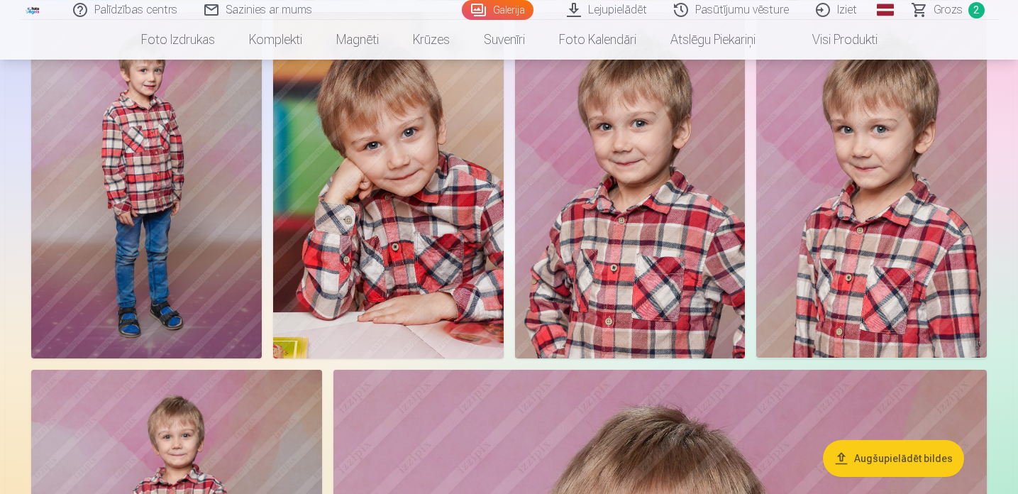
click at [397, 272] on img at bounding box center [388, 185] width 231 height 346
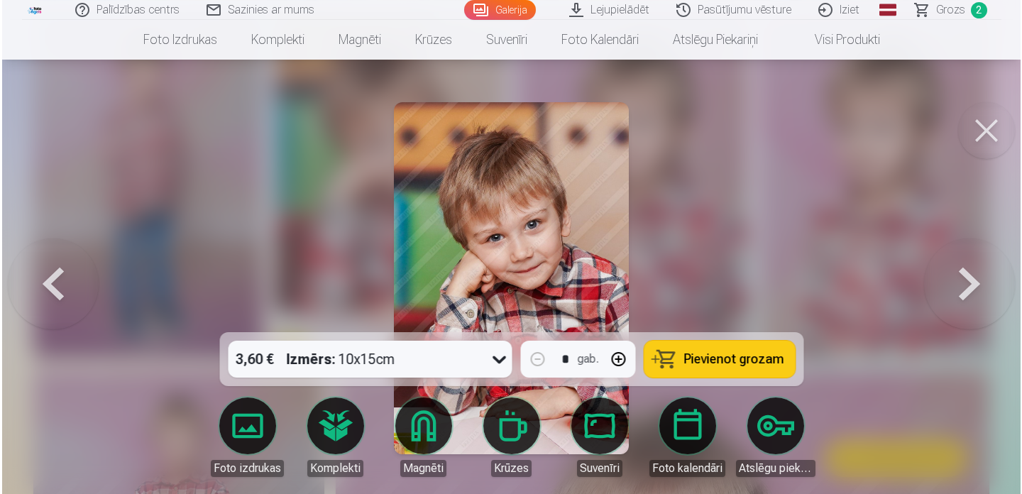
scroll to position [2202, 0]
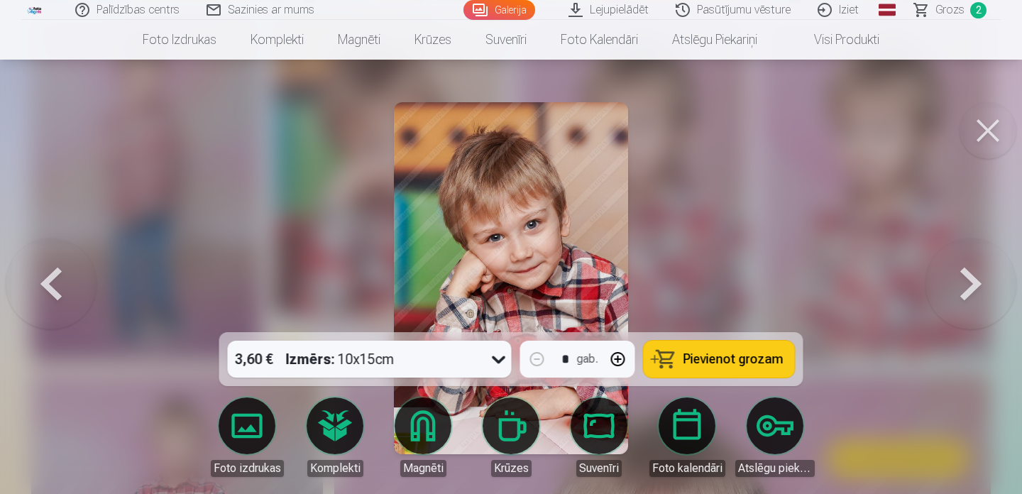
click at [719, 358] on span "Pievienot grozam" at bounding box center [733, 359] width 100 height 13
click at [944, 9] on span "Grozs" at bounding box center [949, 9] width 29 height 17
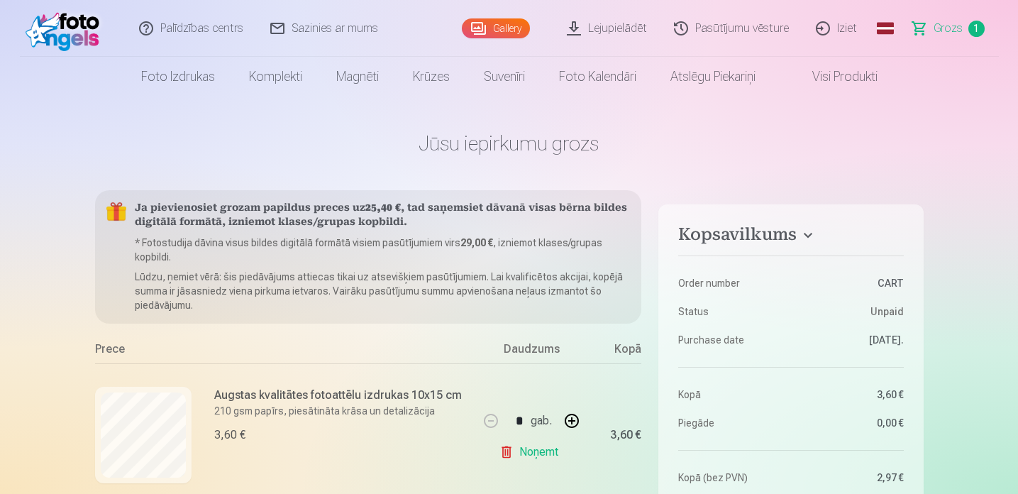
click at [496, 28] on link "Gallery" at bounding box center [496, 28] width 68 height 20
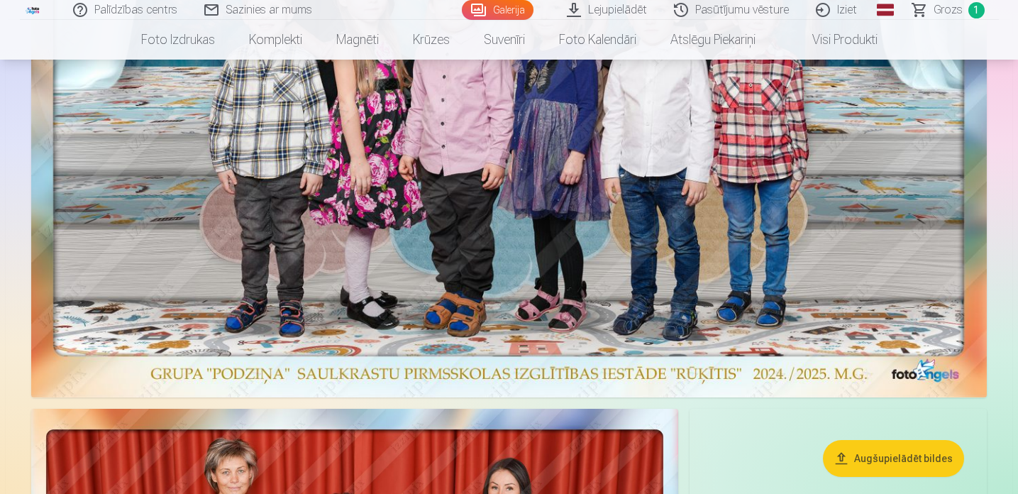
scroll to position [456, 0]
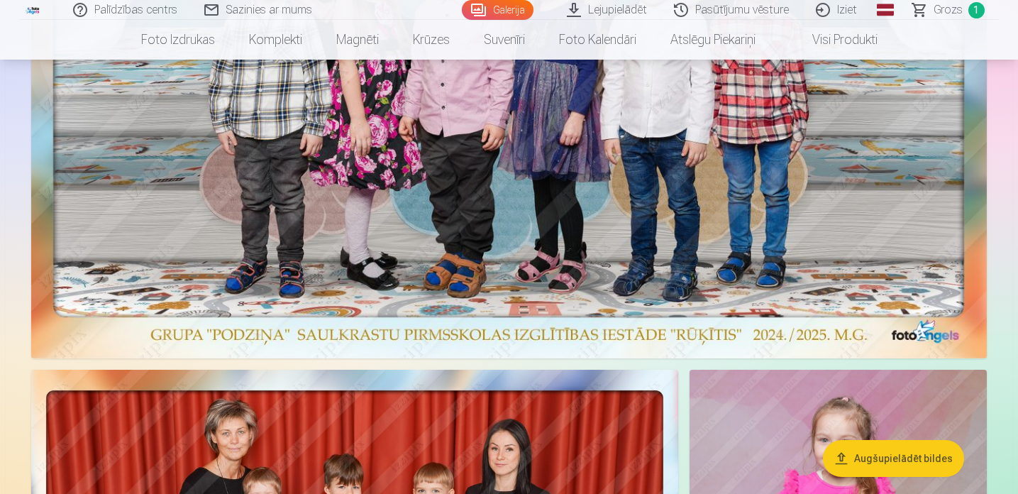
click at [600, 314] on img at bounding box center [509, 29] width 956 height 658
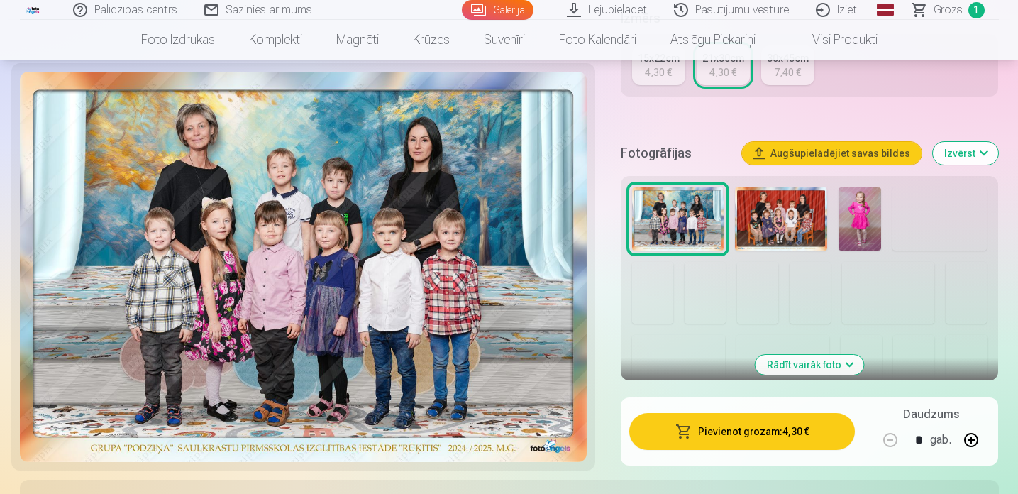
scroll to position [371, 0]
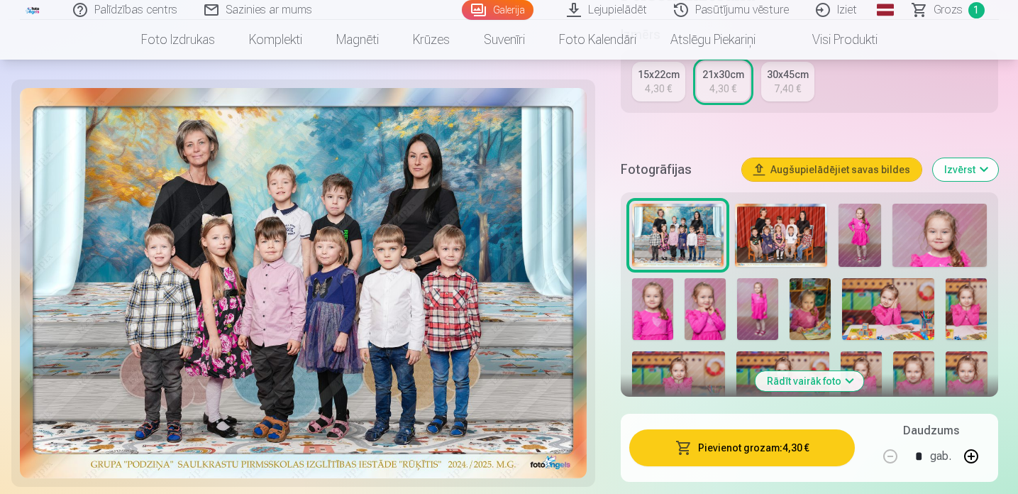
click at [748, 452] on button "Pievienot grozam : 4,30 €" at bounding box center [742, 447] width 226 height 37
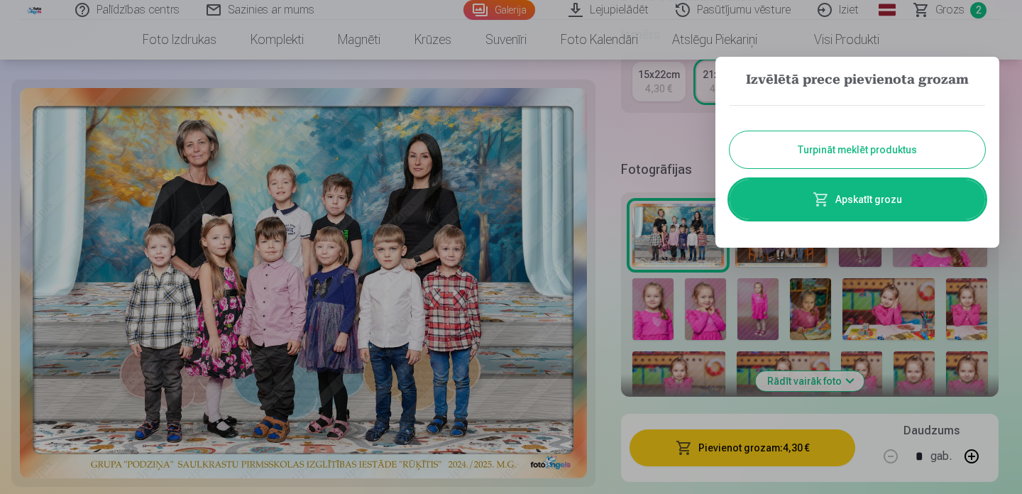
click at [819, 148] on button "Turpināt meklēt produktus" at bounding box center [856, 149] width 255 height 37
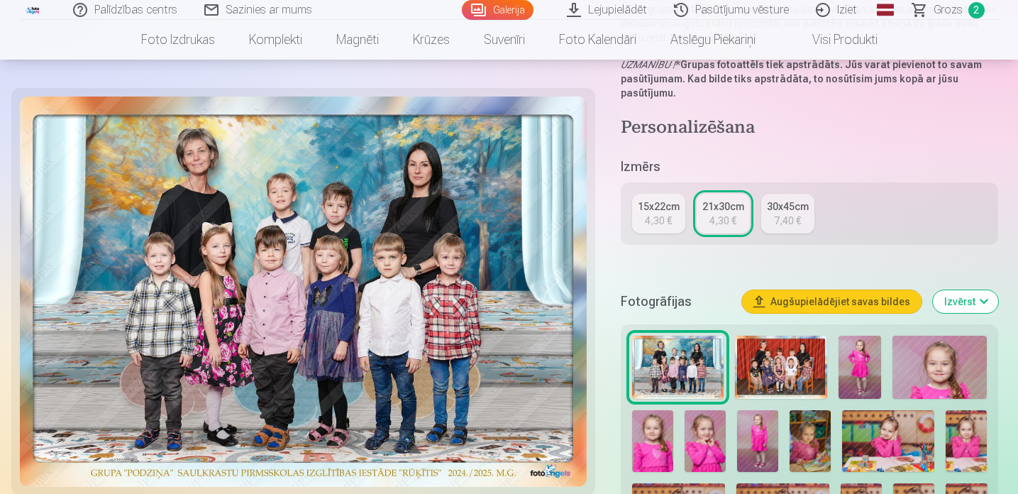
scroll to position [0, 0]
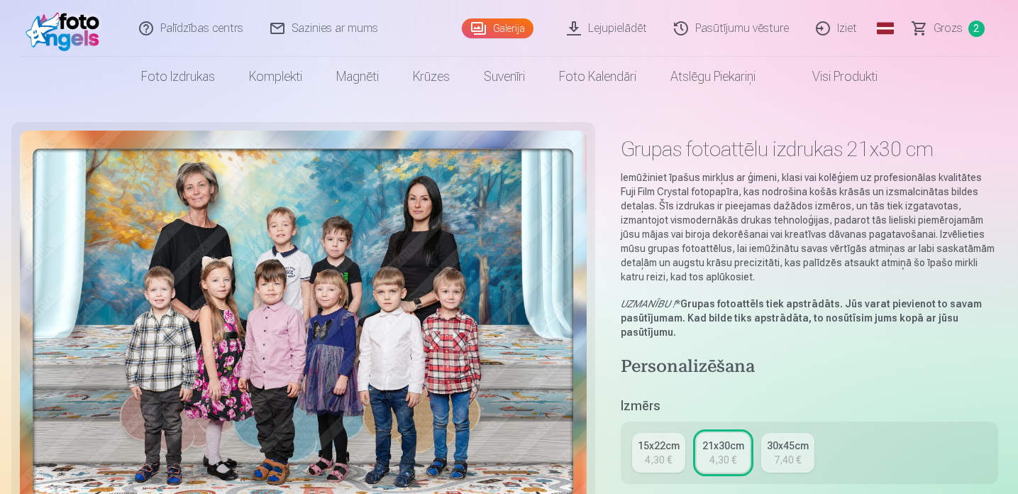
click at [500, 33] on link "Galerija" at bounding box center [498, 28] width 72 height 20
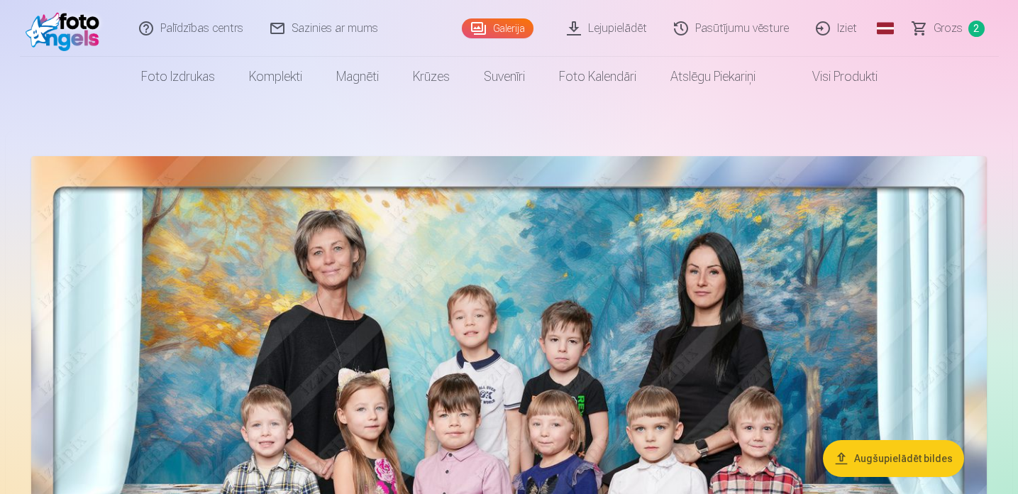
click at [727, 32] on link "Pasūtījumu vēsture" at bounding box center [732, 28] width 142 height 57
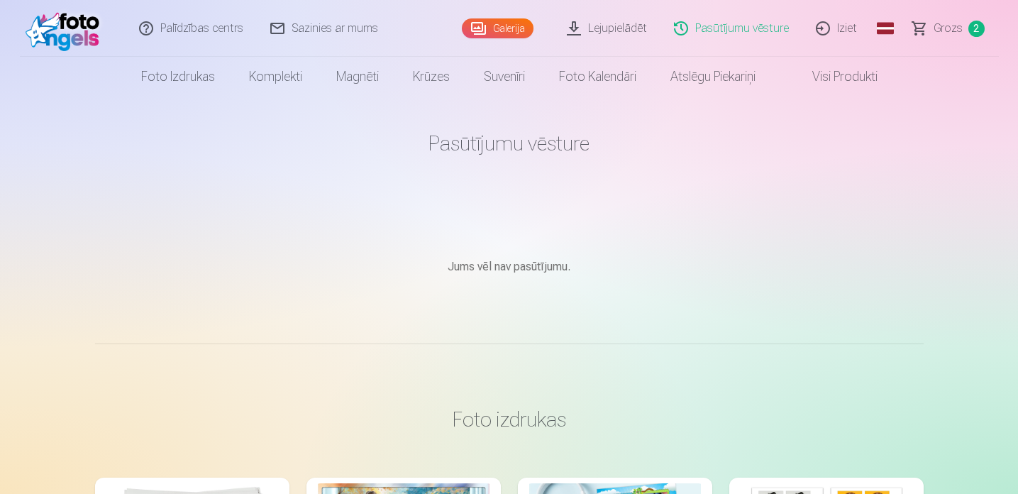
click at [509, 26] on link "Galerija" at bounding box center [498, 28] width 72 height 20
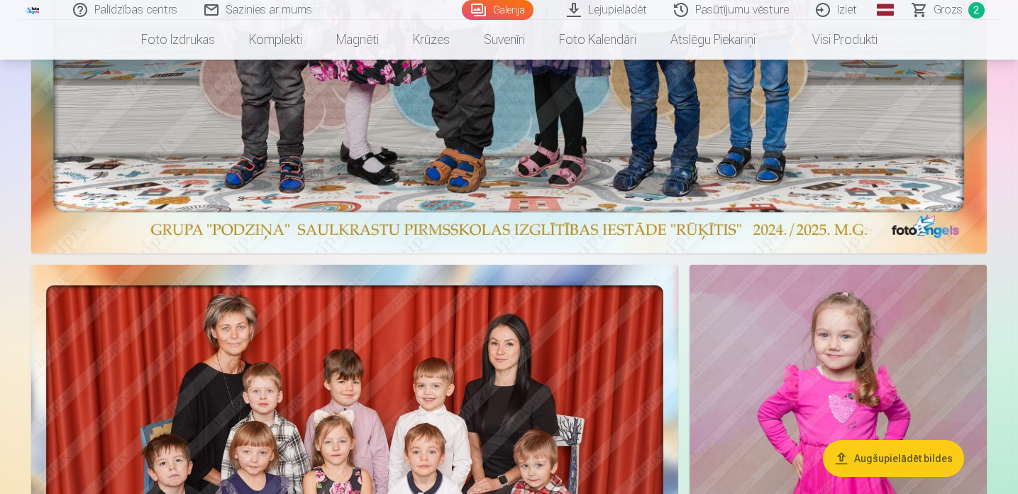
scroll to position [560, 0]
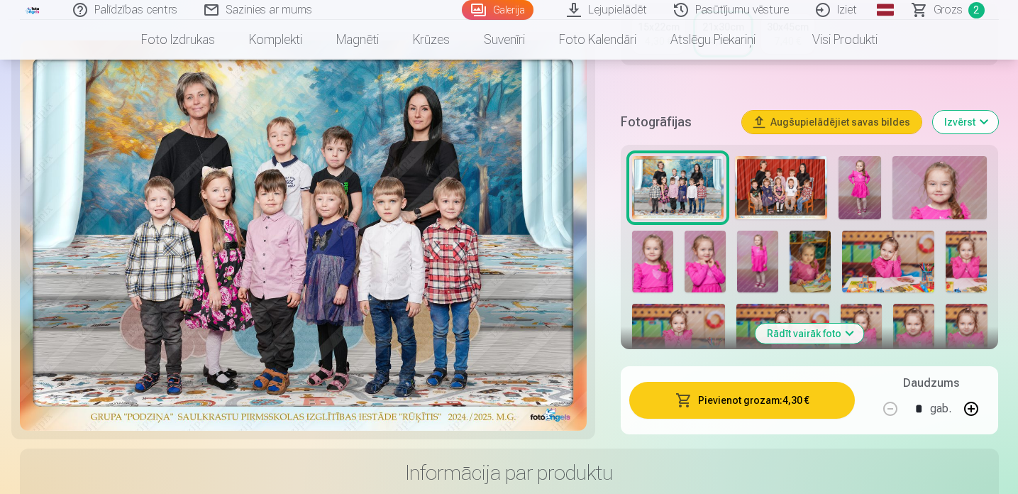
scroll to position [428, 0]
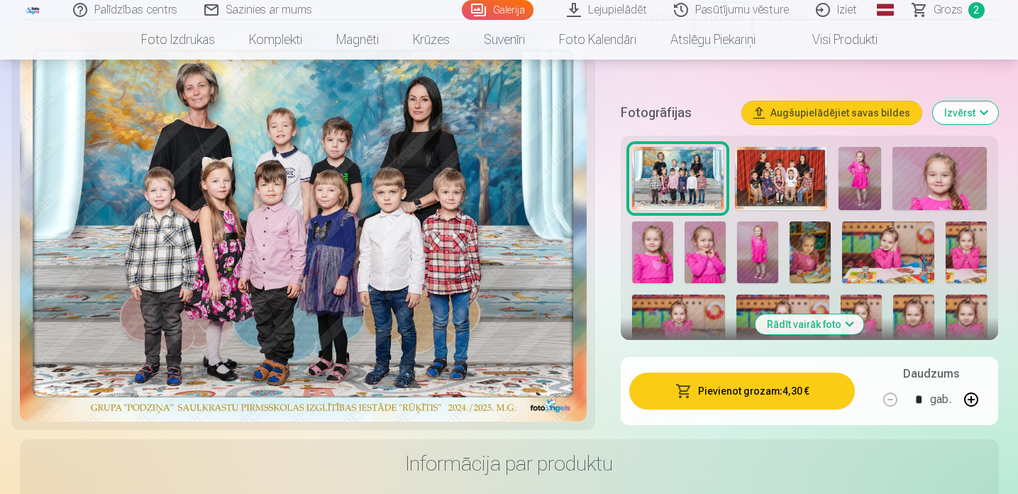
click at [790, 324] on button "Rādīt vairāk foto" at bounding box center [810, 324] width 109 height 20
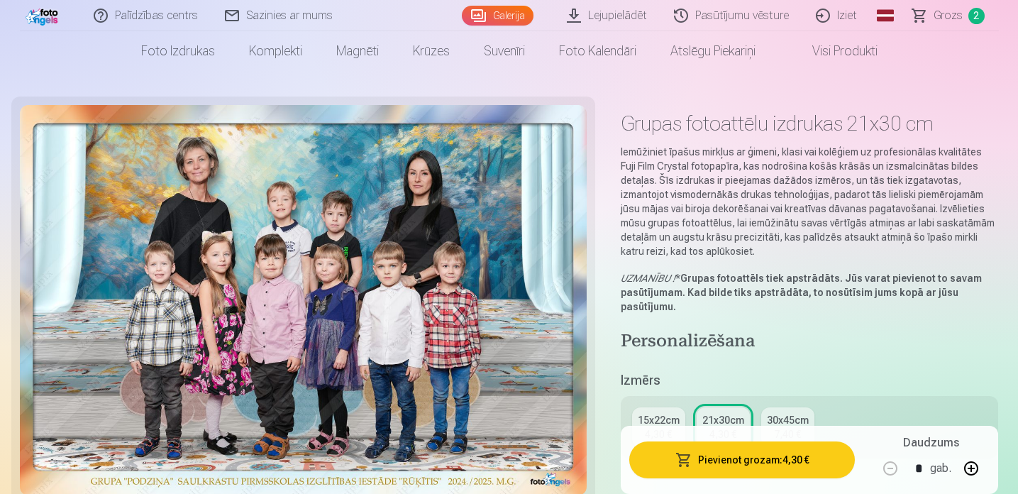
scroll to position [0, 0]
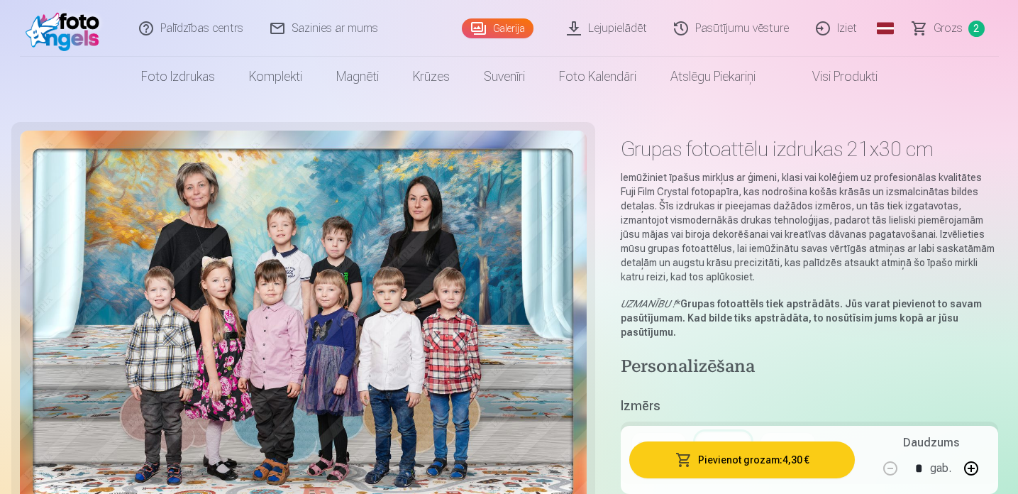
click at [944, 19] on link "Grozs 2" at bounding box center [949, 28] width 99 height 57
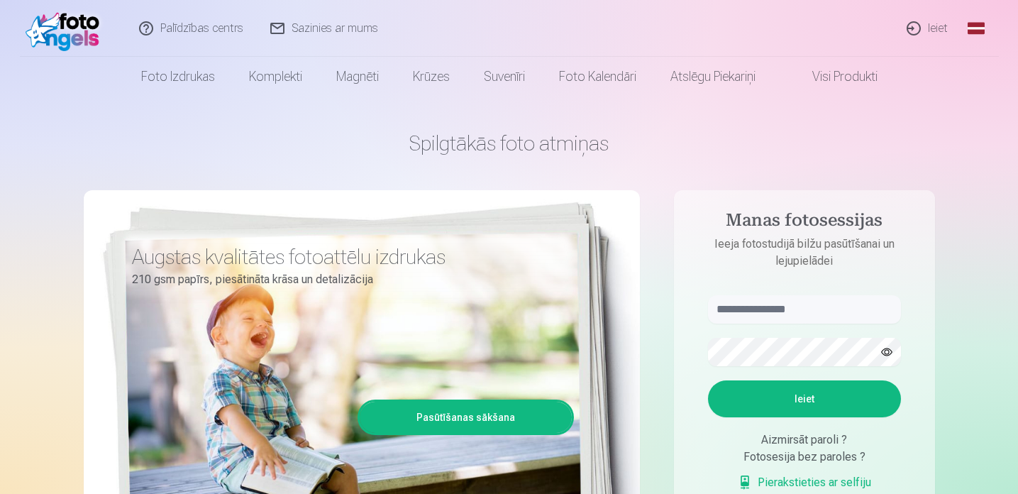
click at [940, 25] on link "Ieiet" at bounding box center [928, 28] width 68 height 57
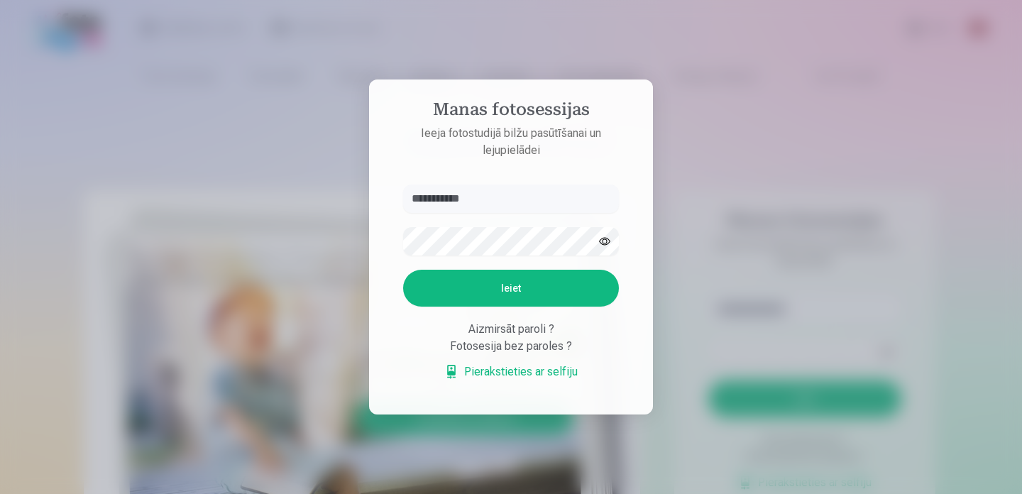
type input "**********"
click at [403, 270] on button "Ieiet" at bounding box center [511, 288] width 216 height 37
